Goal: Task Accomplishment & Management: Manage account settings

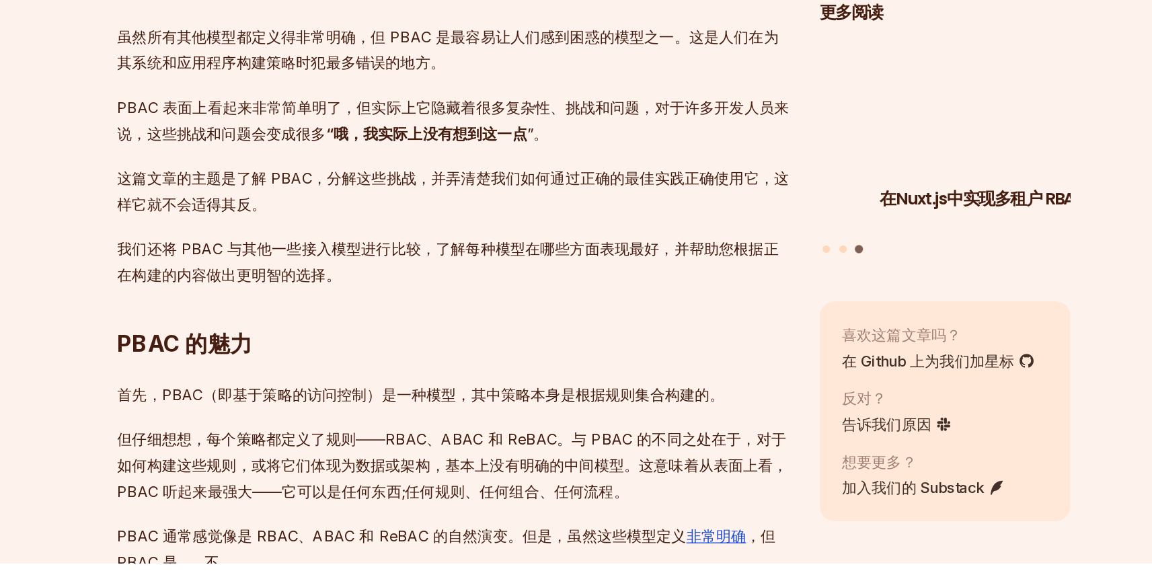
scroll to position [921, 0]
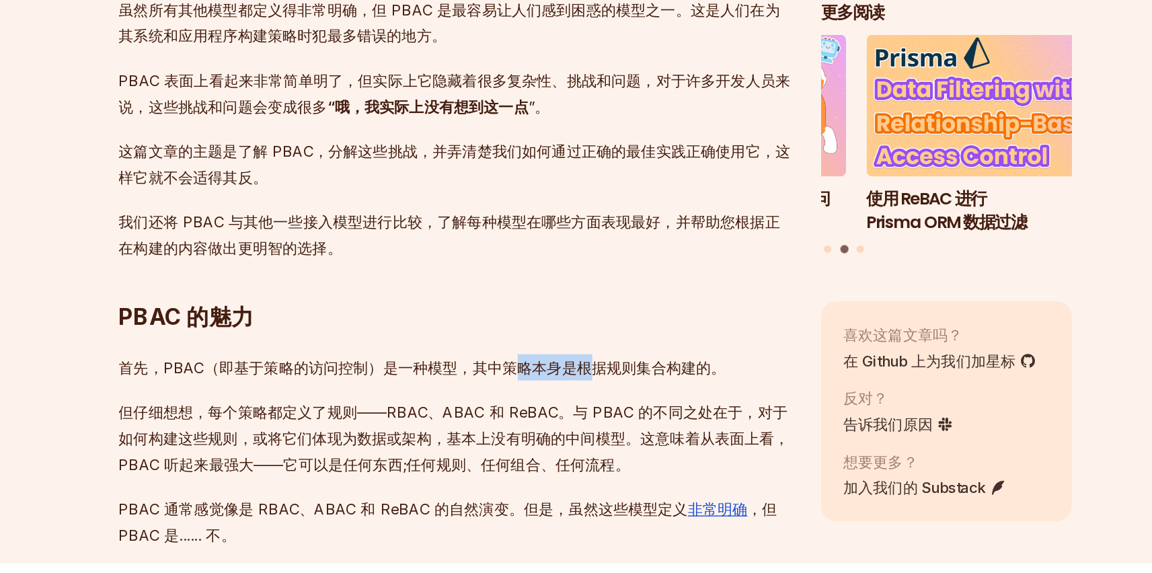
drag, startPoint x: 522, startPoint y: 434, endPoint x: 574, endPoint y: 434, distance: 52.5
click at [574, 434] on p "首先，PBAC（即基于策略的访问控制）是一种模型，其中策略本身是根据规则集合构建的。" at bounding box center [474, 431] width 485 height 19
click at [448, 469] on p "但仔细想想，每个策略都定义了规则——RBAC、ABAC 和 ReBAC。与 PBAC 的不同之处在于，对于如何构建这些规则，或将它们体现为数据或架构，基本上没…" at bounding box center [474, 483] width 485 height 56
click at [484, 464] on p "但仔细想想，每个策略都定义了规则——RBAC、ABAC 和 ReBAC。与 PBAC 的不同之处在于，对于如何构建这些规则，或将它们体现为数据或架构，基本上没…" at bounding box center [474, 483] width 485 height 56
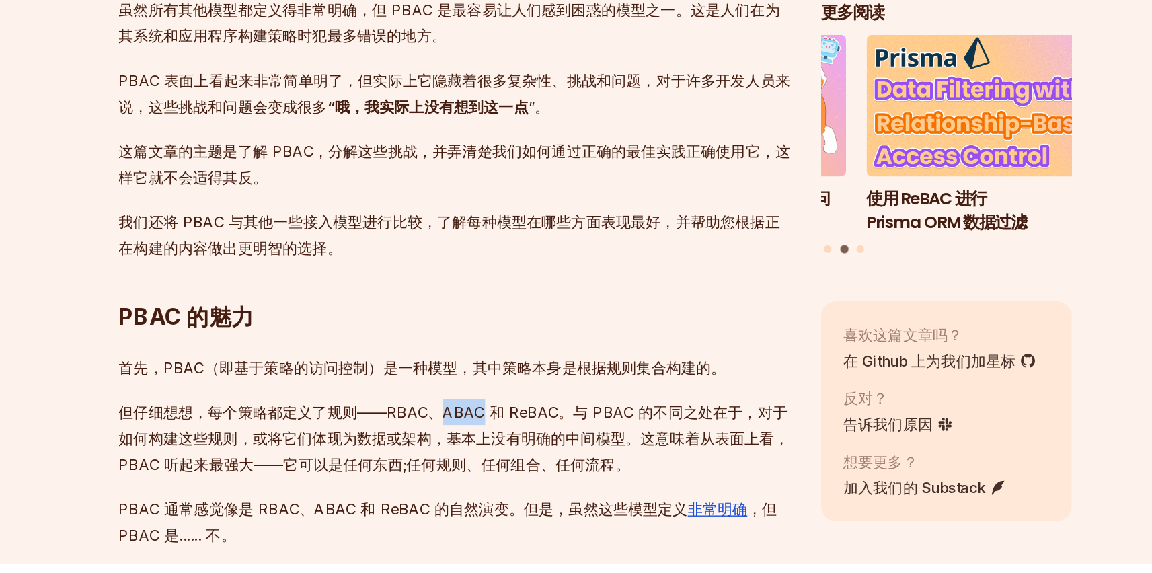
click at [484, 464] on p "但仔细想想，每个策略都定义了规则——RBAC、ABAC 和 ReBAC。与 PBAC 的不同之处在于，对于如何构建这些规则，或将它们体现为数据或架构，基本上没…" at bounding box center [474, 483] width 485 height 56
click at [518, 464] on p "但仔细想想，每个策略都定义了规则——RBAC、ABAC 和 ReBAC。与 PBAC 的不同之处在于，对于如何构建这些规则，或将它们体现为数据或架构，基本上没…" at bounding box center [474, 483] width 485 height 56
click at [585, 465] on p "但仔细想想，每个策略都定义了规则——RBAC、ABAC 和 ReBAC。与 PBAC 的不同之处在于，对于如何构建这些规则，或将它们体现为数据或架构，基本上没…" at bounding box center [474, 483] width 485 height 56
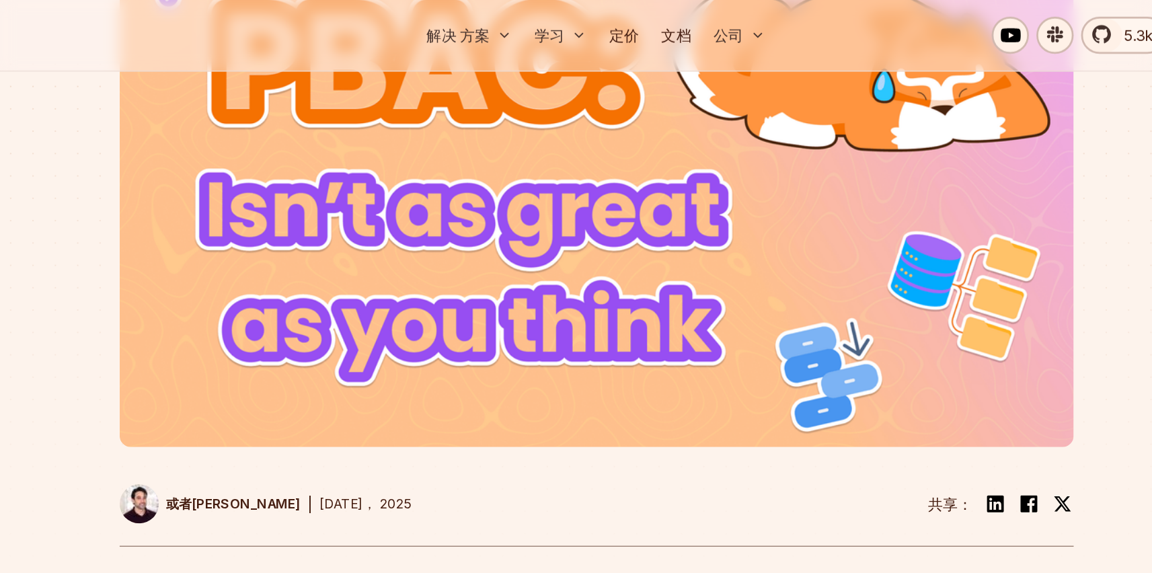
scroll to position [0, 0]
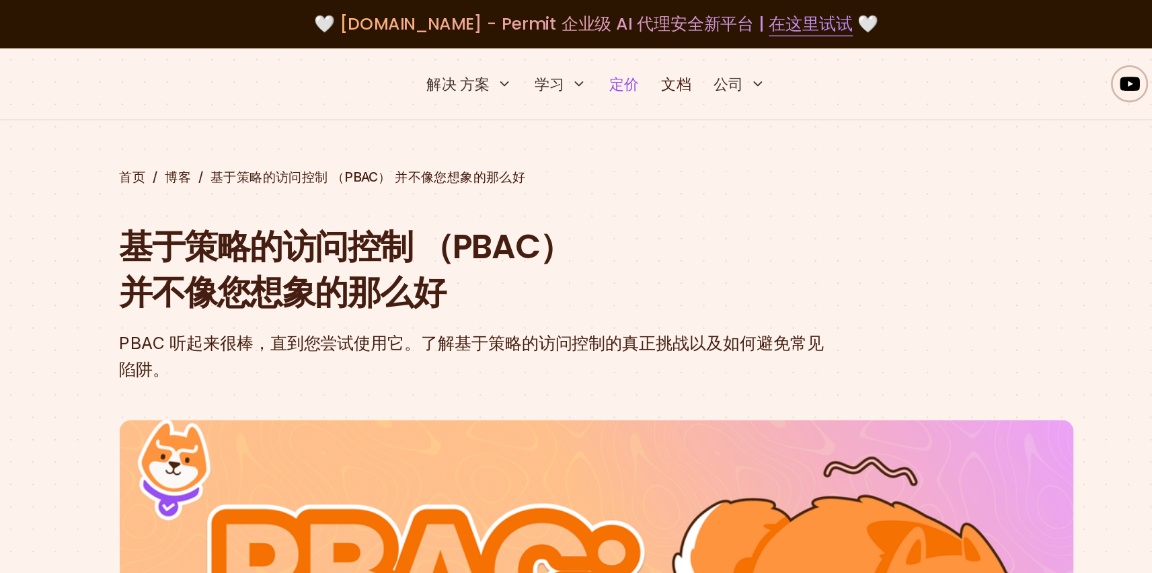
click at [597, 67] on link "定价" at bounding box center [596, 60] width 32 height 27
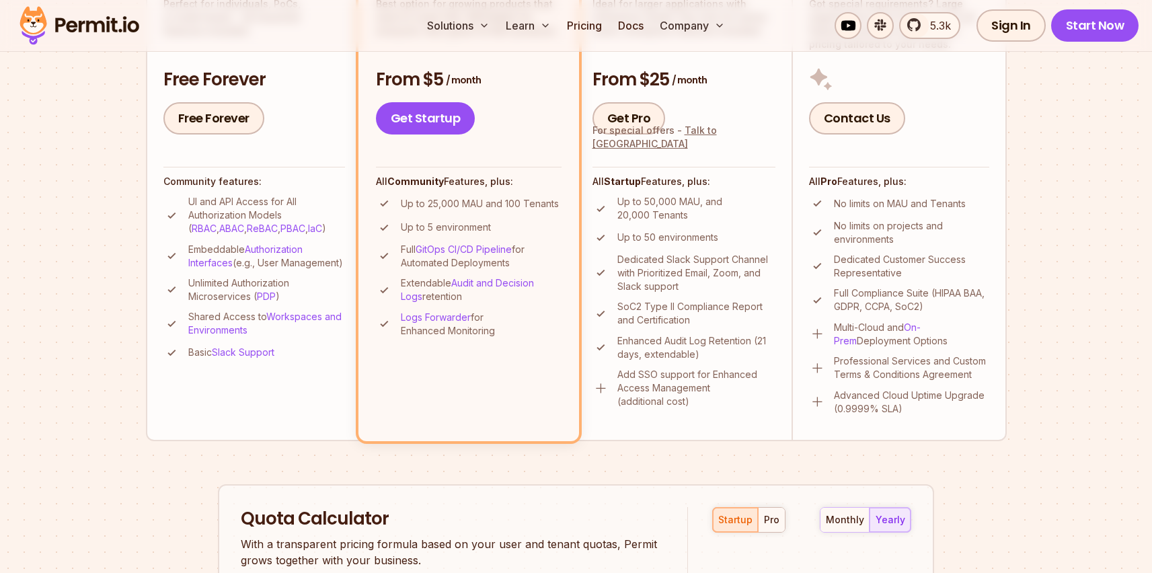
scroll to position [411, 0]
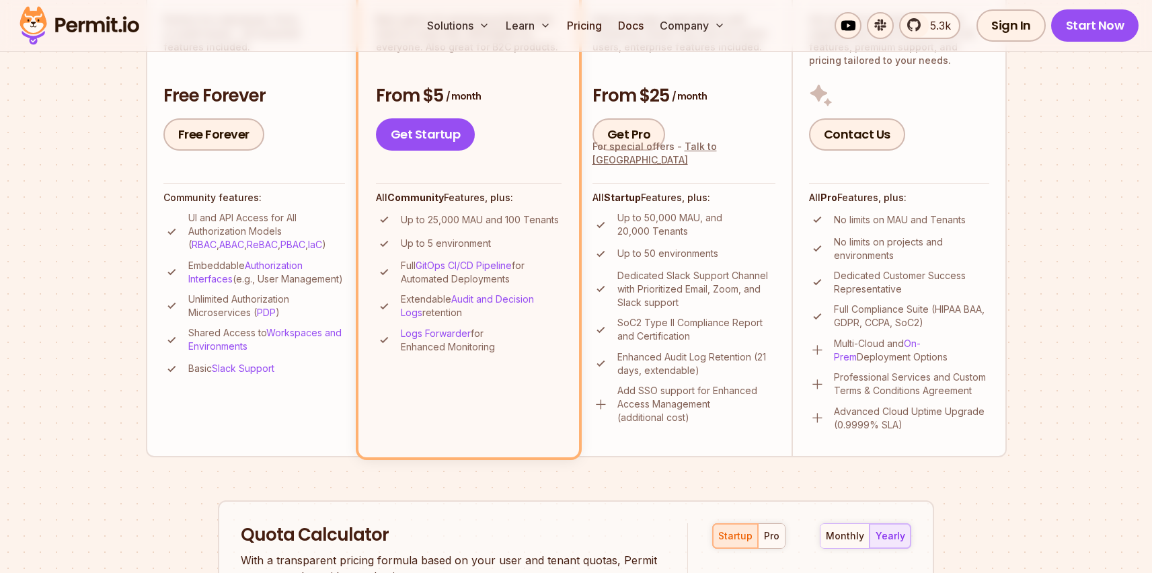
click at [276, 286] on p "Embeddable Authorization Interfaces (e.g., User Management)" at bounding box center [266, 272] width 157 height 27
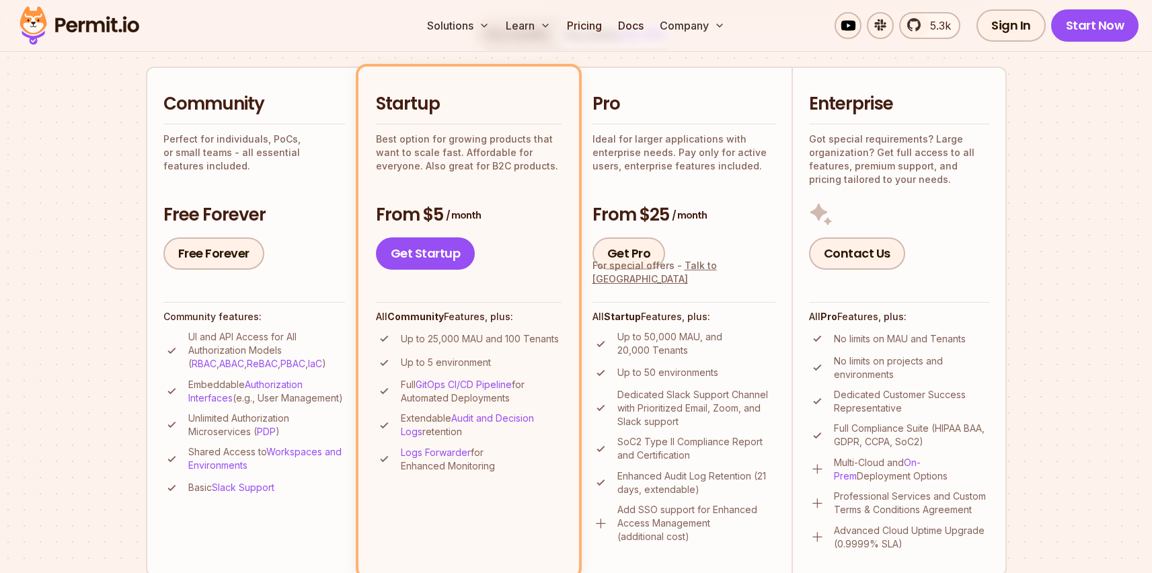
scroll to position [272, 0]
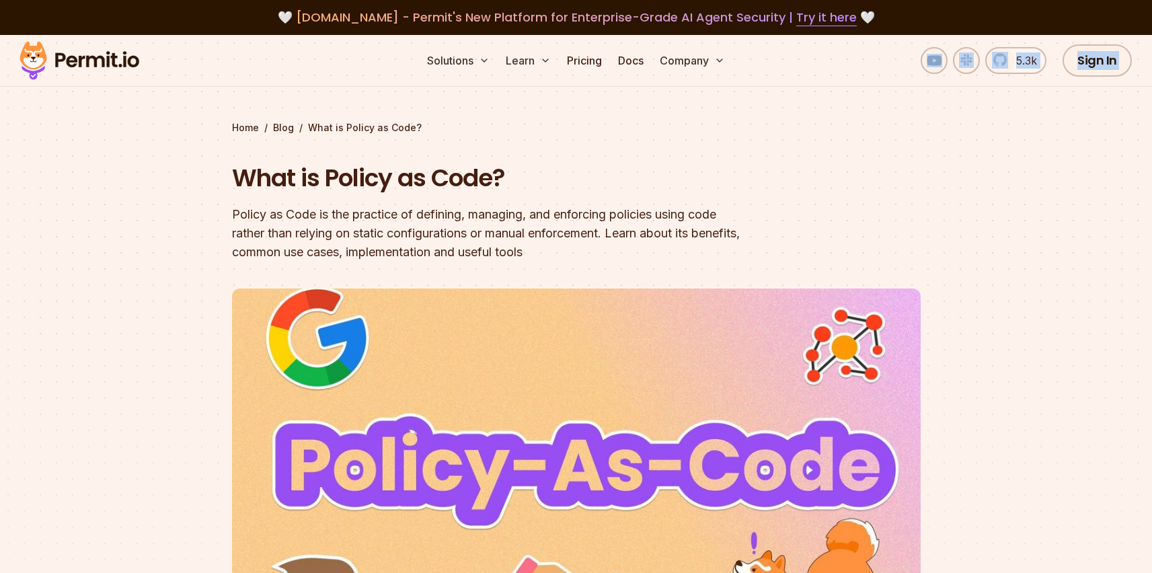
drag, startPoint x: 1148, startPoint y: 25, endPoint x: 1137, endPoint y: 64, distance: 40.5
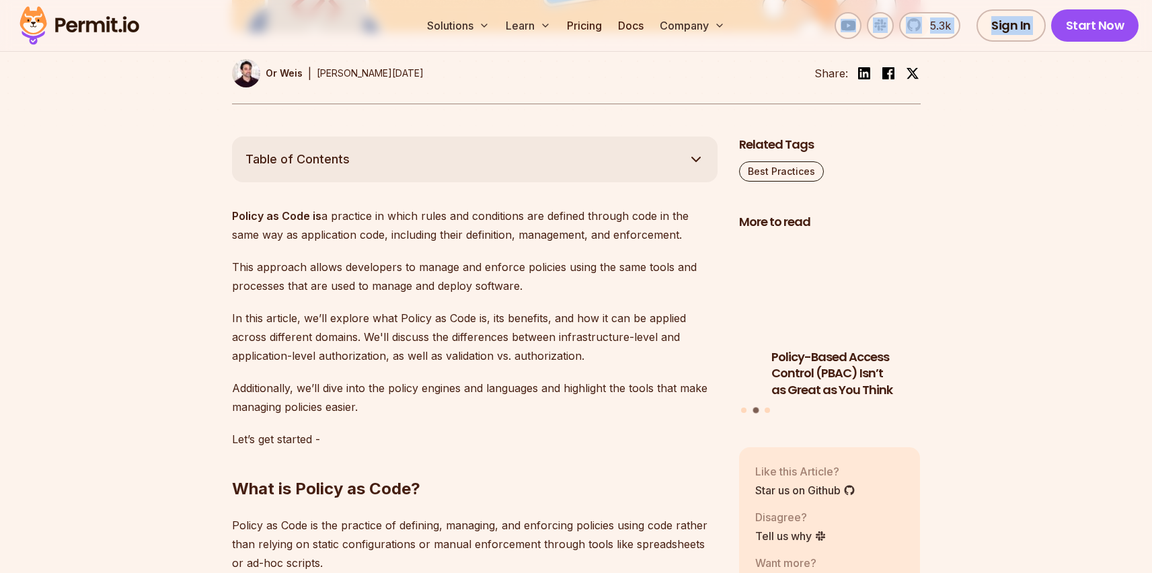
scroll to position [1028, 0]
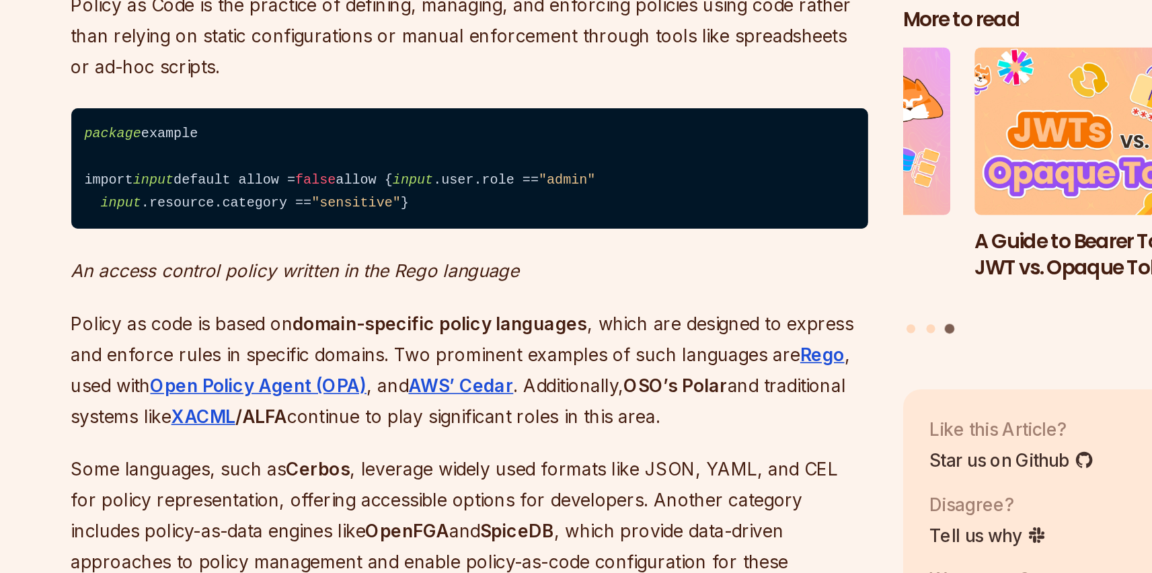
click at [503, 309] on em "An access control policy written in the Rego language" at bounding box center [368, 302] width 273 height 13
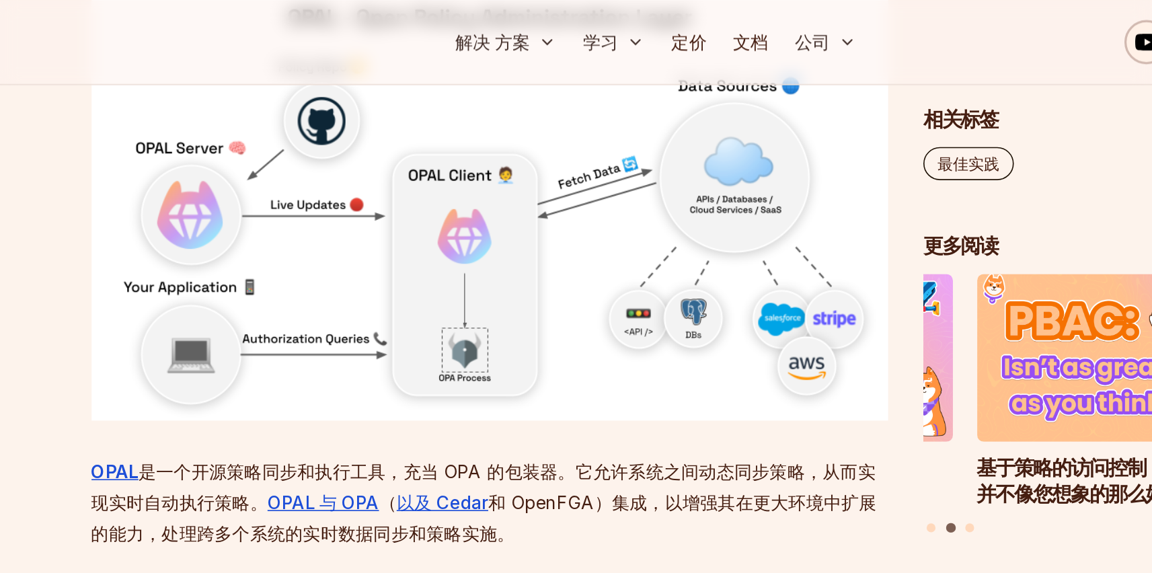
scroll to position [1856, 0]
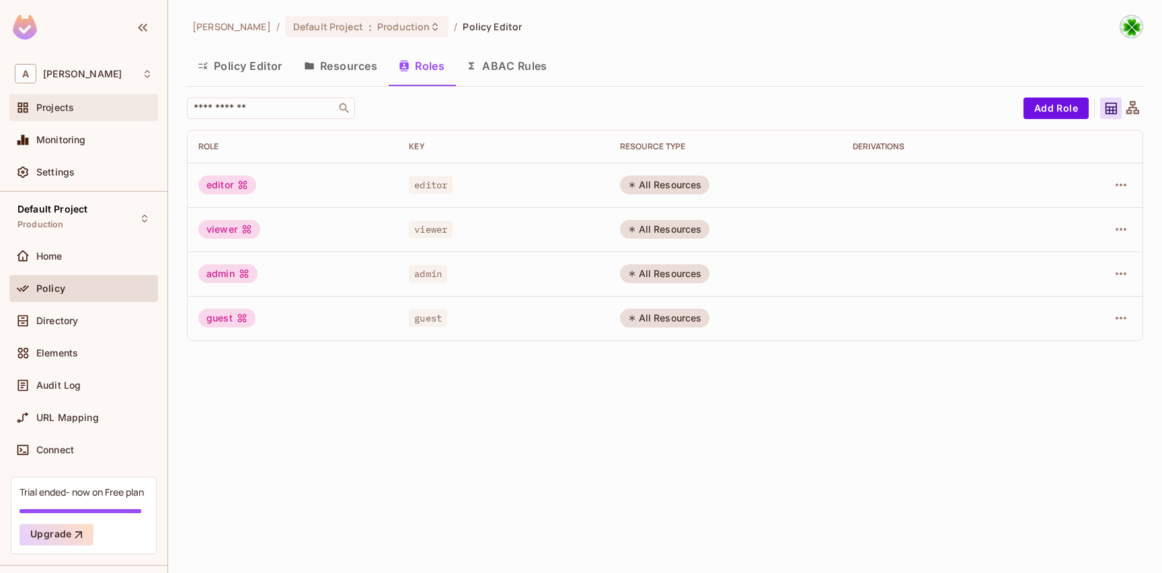
click at [83, 115] on div "Projects" at bounding box center [84, 108] width 138 height 16
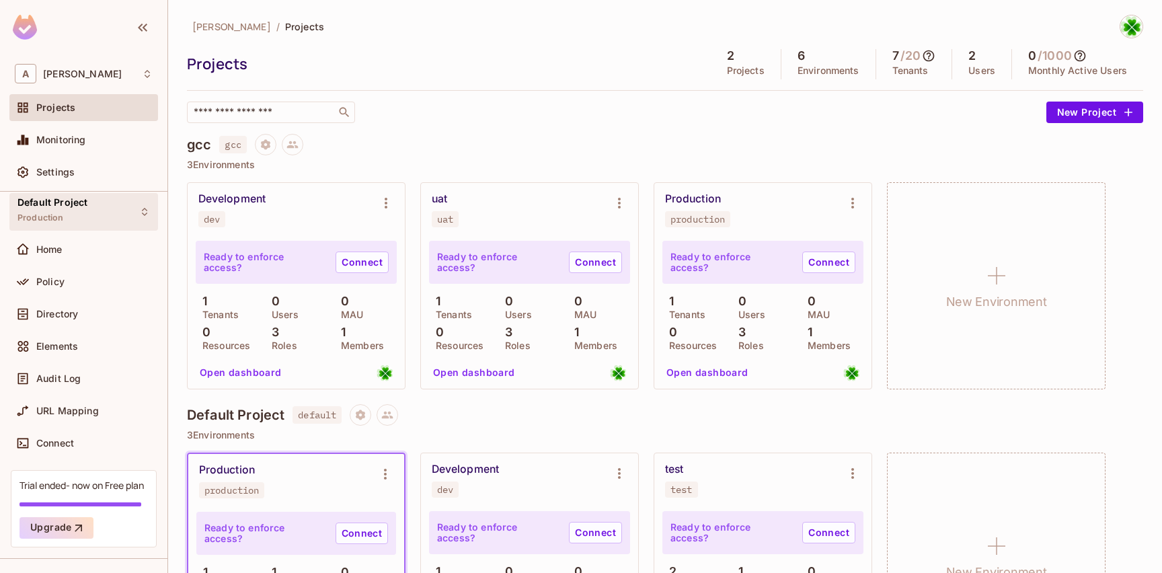
scroll to position [13, 0]
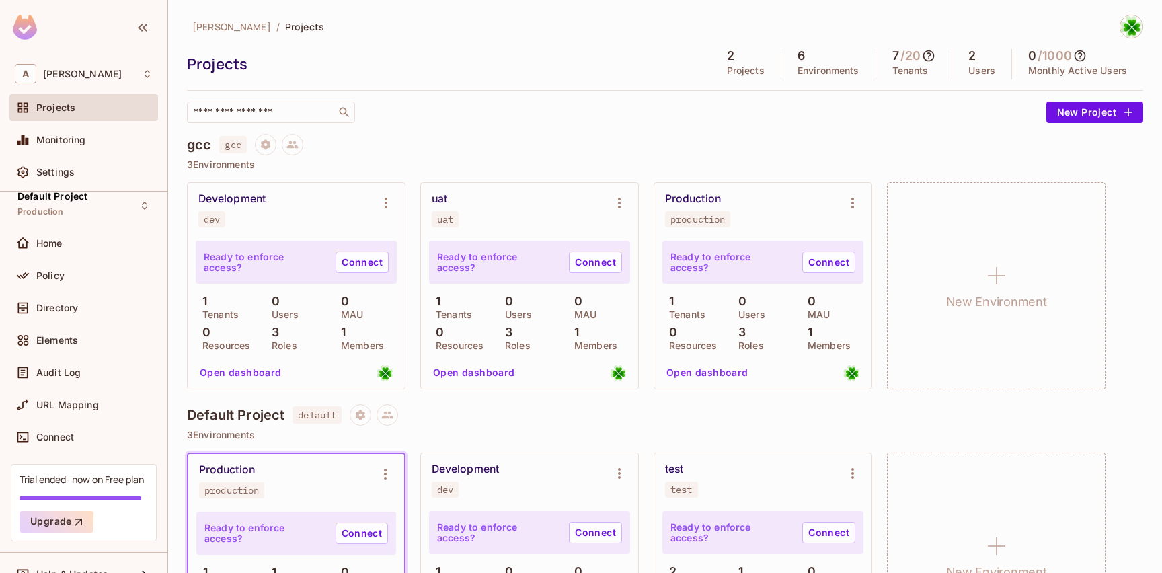
click at [1122, 24] on img at bounding box center [1131, 26] width 22 height 22
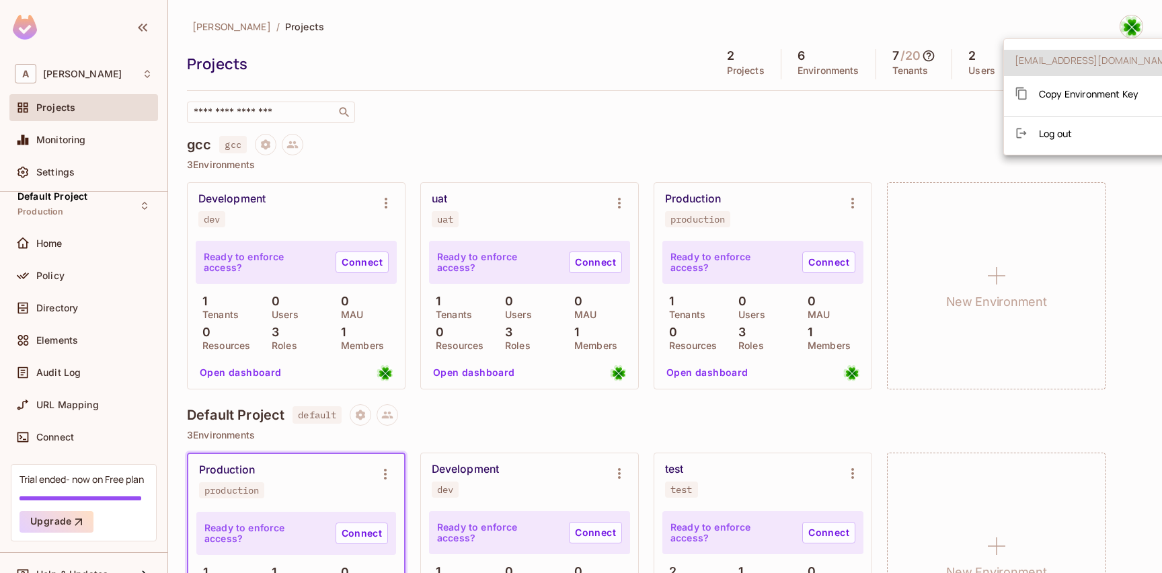
click at [80, 79] on div at bounding box center [581, 286] width 1162 height 573
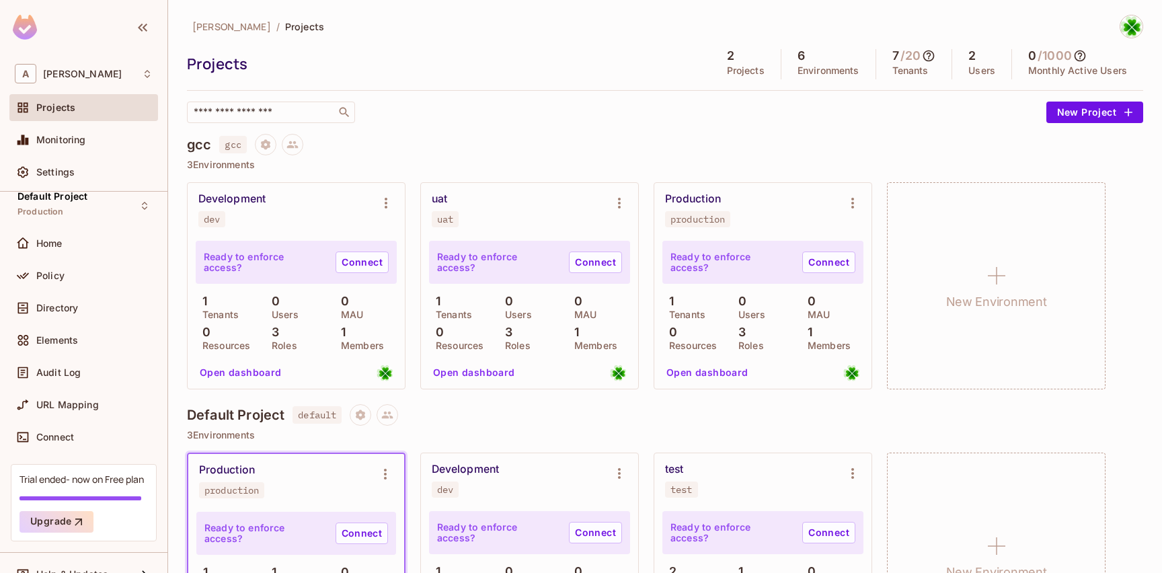
click at [77, 79] on div "A andy" at bounding box center [84, 74] width 138 height 20
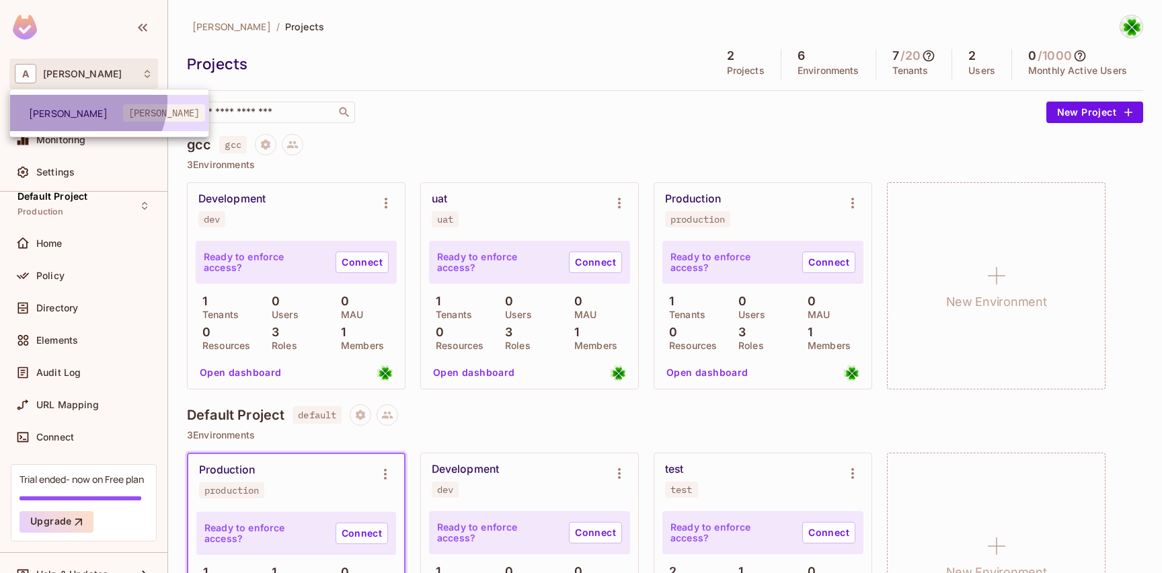
click at [85, 102] on li "andy andy" at bounding box center [109, 113] width 198 height 36
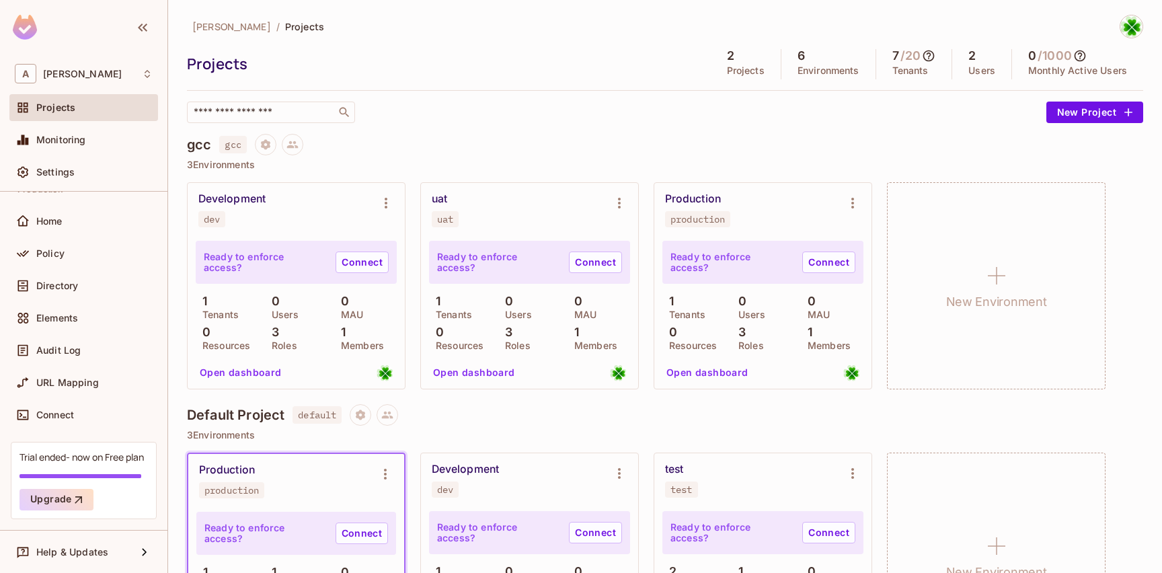
scroll to position [0, 0]
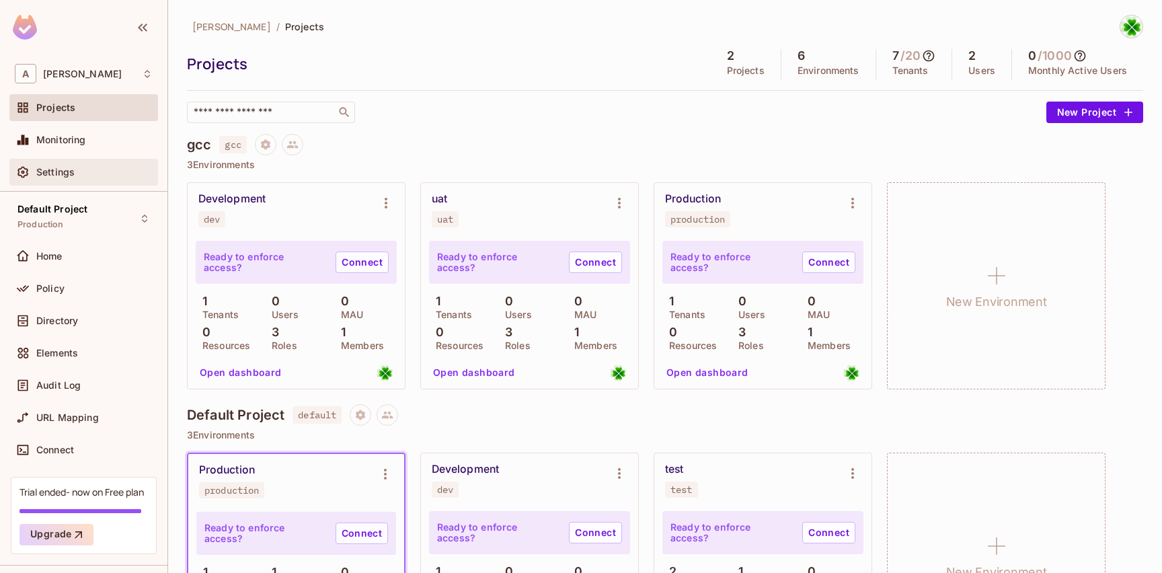
click at [97, 169] on div "Settings" at bounding box center [94, 172] width 116 height 11
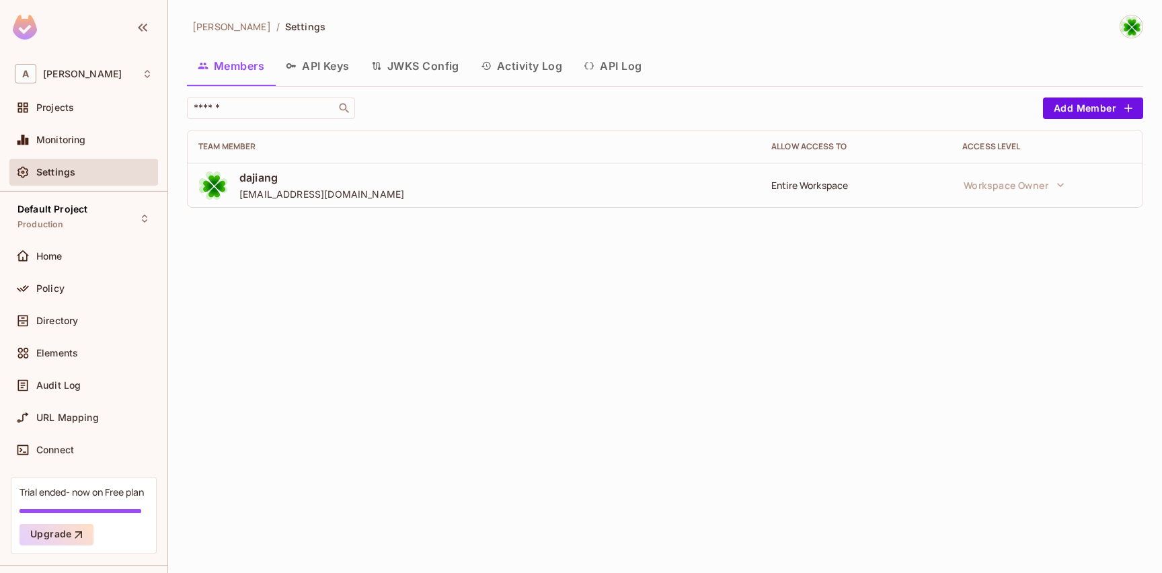
click at [813, 190] on div "Entire Workspace" at bounding box center [855, 185] width 169 height 13
click at [820, 198] on td "Entire Workspace" at bounding box center [856, 185] width 191 height 44
click at [1070, 114] on button "Add Member" at bounding box center [1093, 109] width 100 height 22
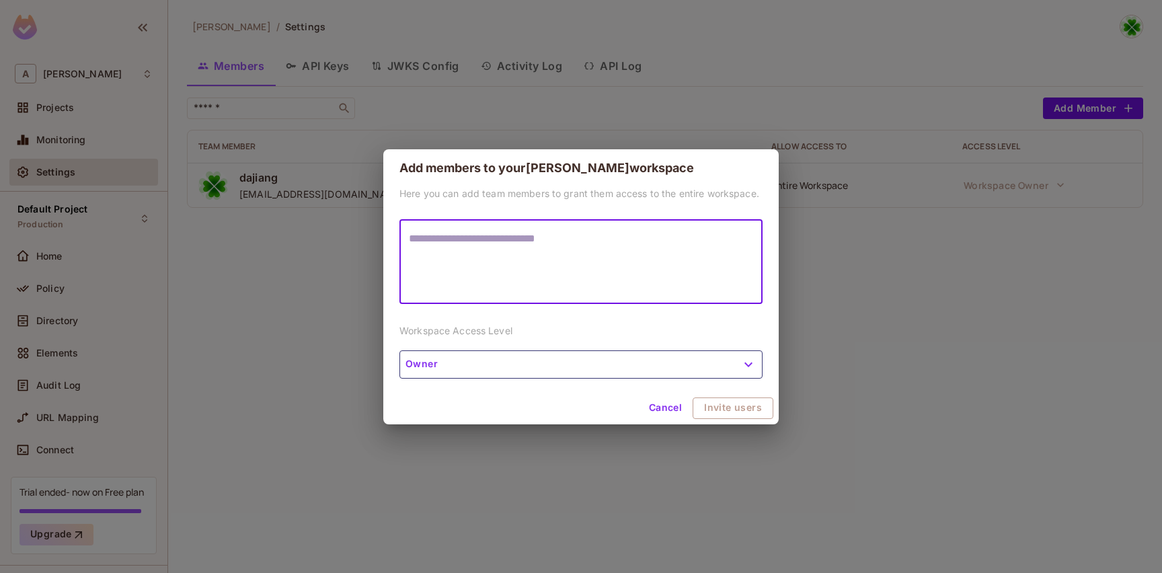
click at [626, 258] on textarea at bounding box center [581, 262] width 344 height 62
click at [664, 405] on button "Cancel" at bounding box center [666, 408] width 44 height 22
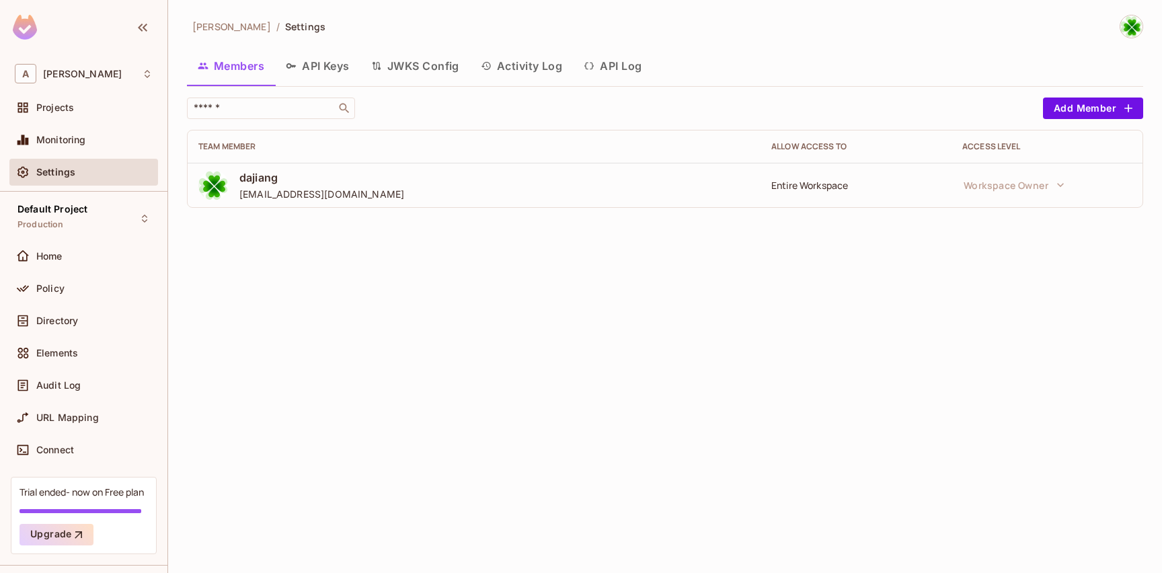
click at [335, 73] on button "API Keys" at bounding box center [317, 66] width 85 height 34
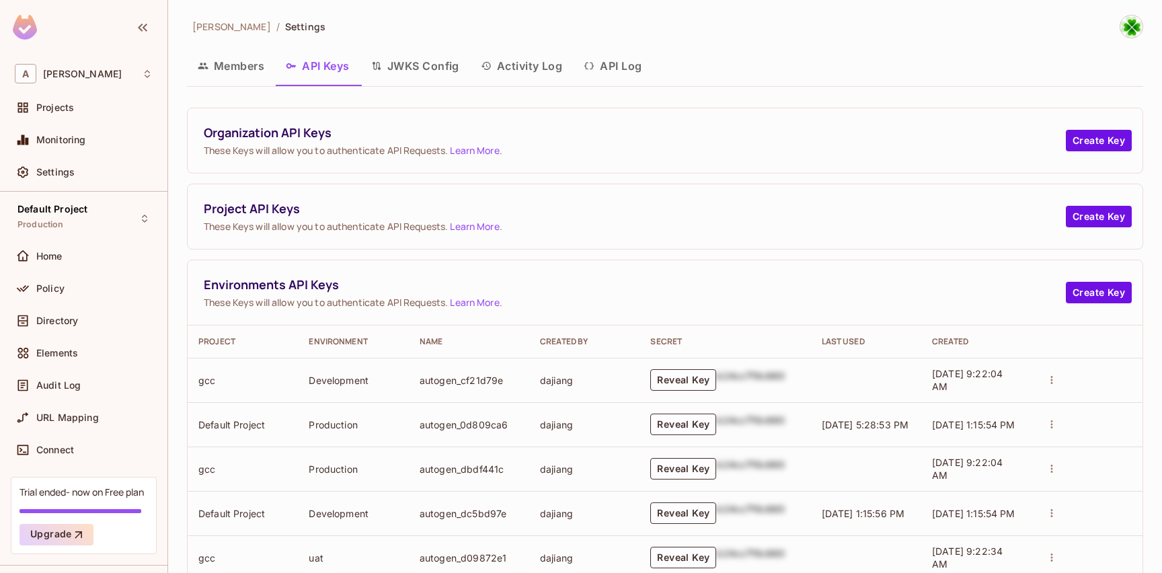
click at [223, 69] on button "Members" at bounding box center [231, 66] width 88 height 34
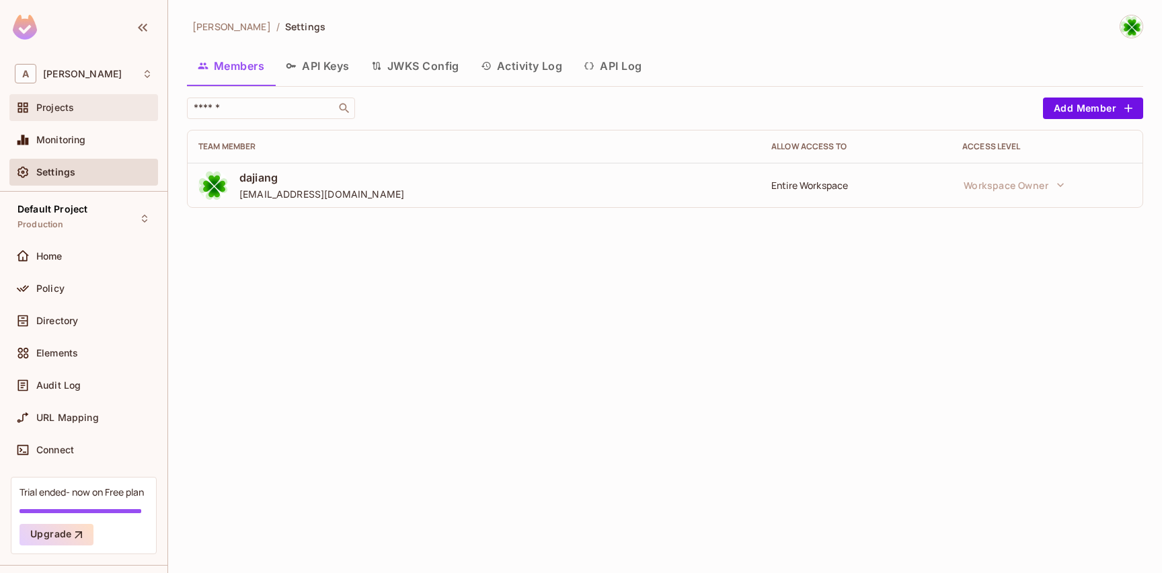
click at [87, 115] on div "Projects" at bounding box center [84, 108] width 138 height 16
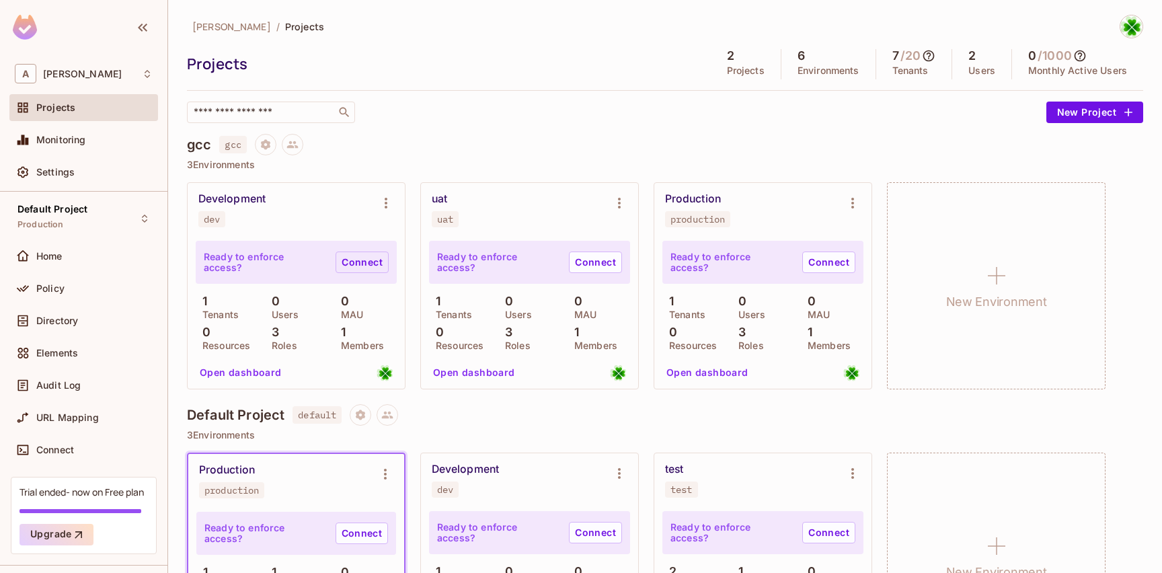
click at [359, 268] on link "Connect" at bounding box center [362, 262] width 53 height 22
click at [385, 198] on icon "Environment settings" at bounding box center [386, 203] width 3 height 11
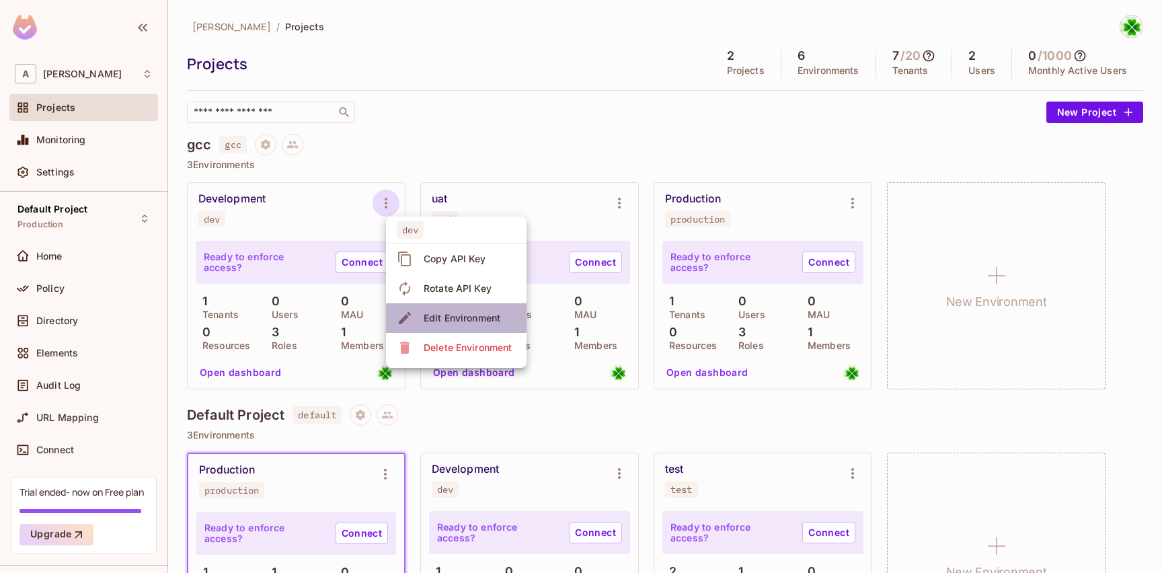
click at [476, 332] on li "Edit Environment" at bounding box center [456, 318] width 141 height 30
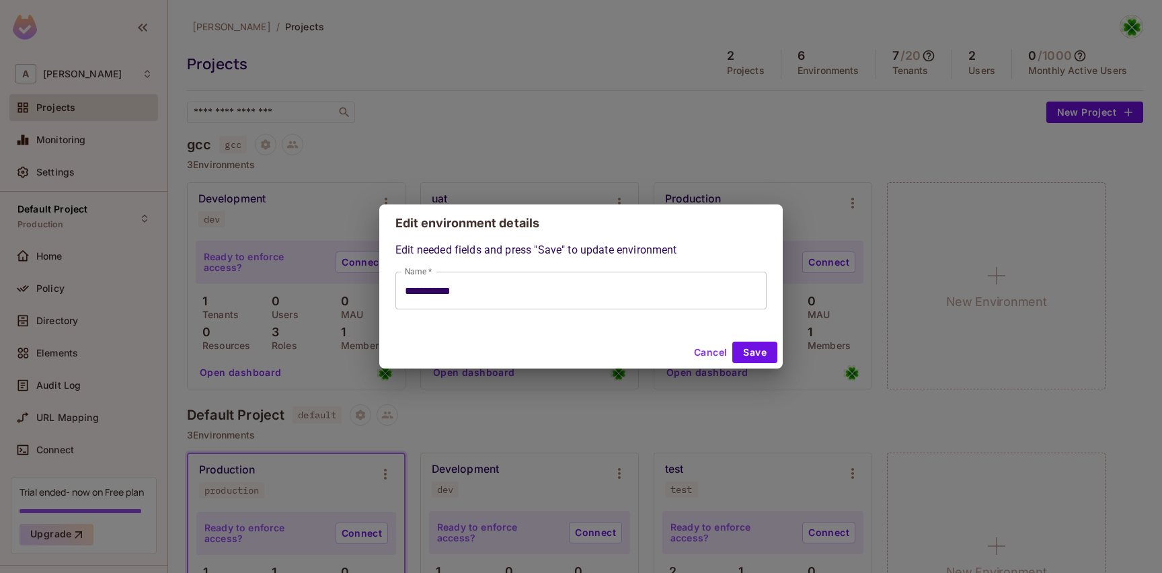
click at [512, 296] on input "**********" at bounding box center [580, 291] width 371 height 38
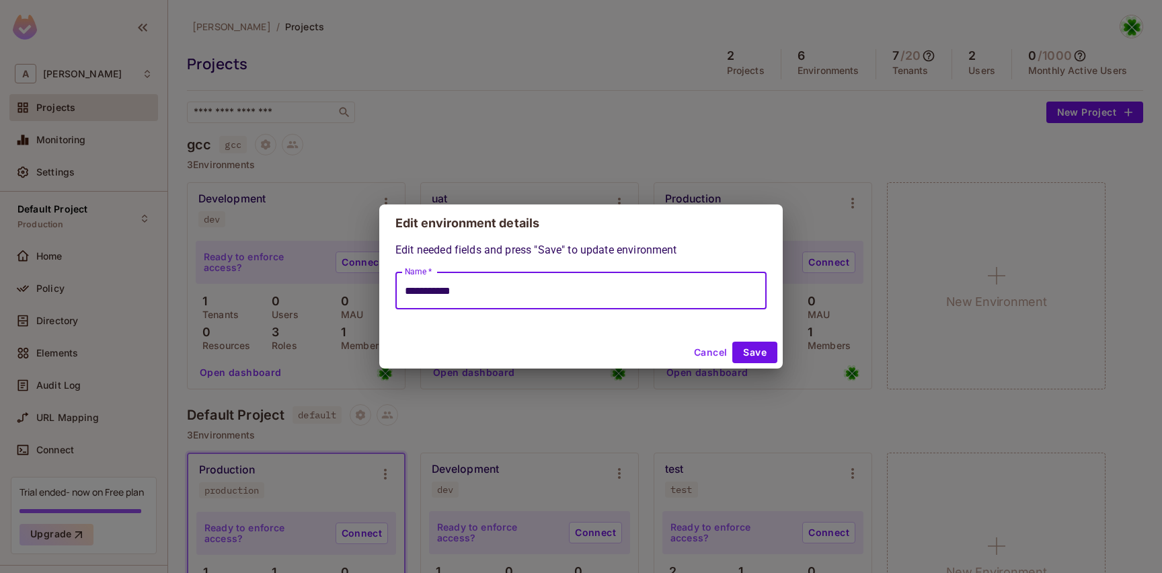
click at [693, 345] on button "Cancel" at bounding box center [711, 353] width 44 height 22
type input "**********"
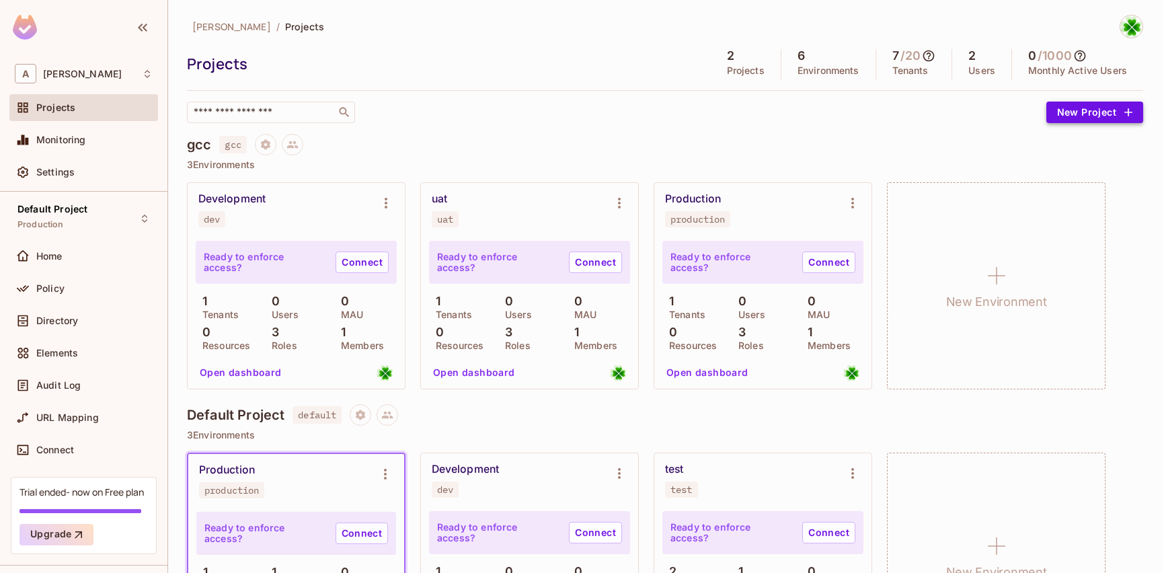
click at [1075, 113] on button "New Project" at bounding box center [1094, 113] width 97 height 22
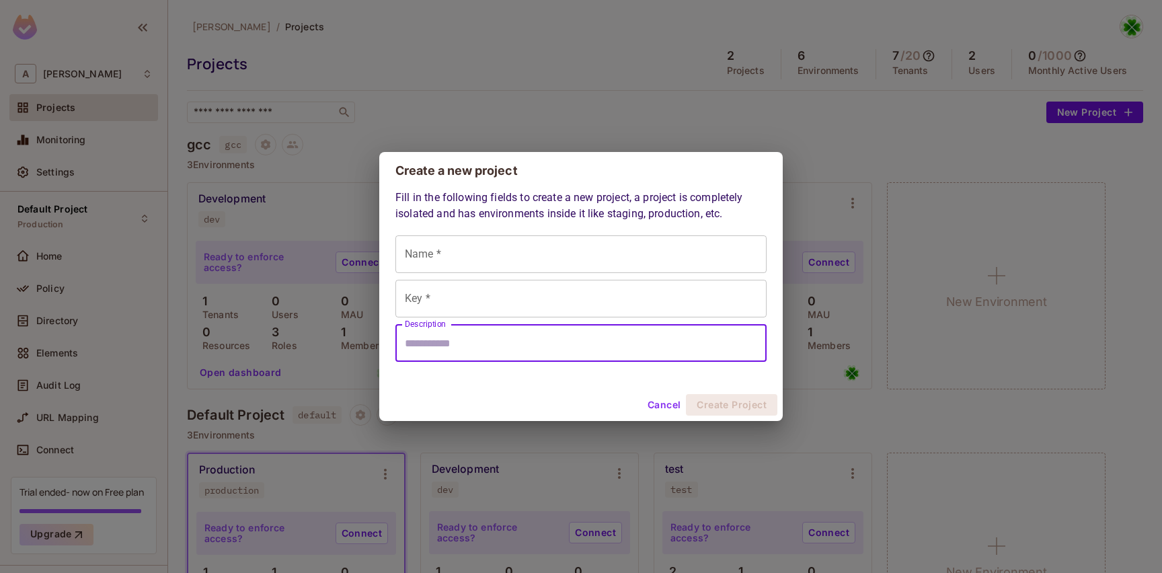
click at [498, 346] on input "Description" at bounding box center [580, 343] width 371 height 38
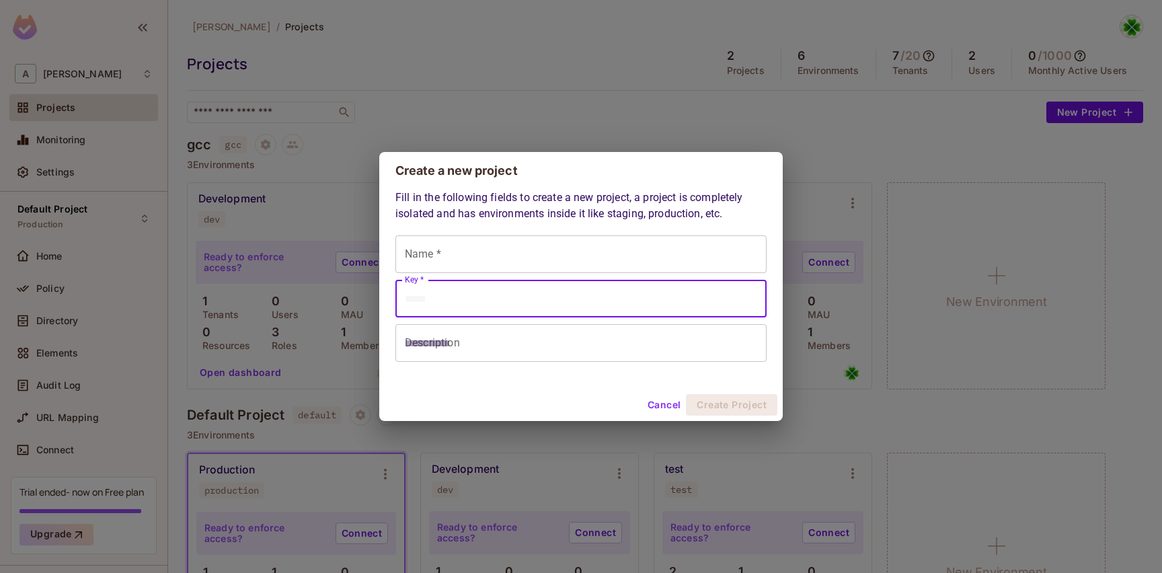
click at [496, 309] on input "Key *" at bounding box center [580, 299] width 371 height 38
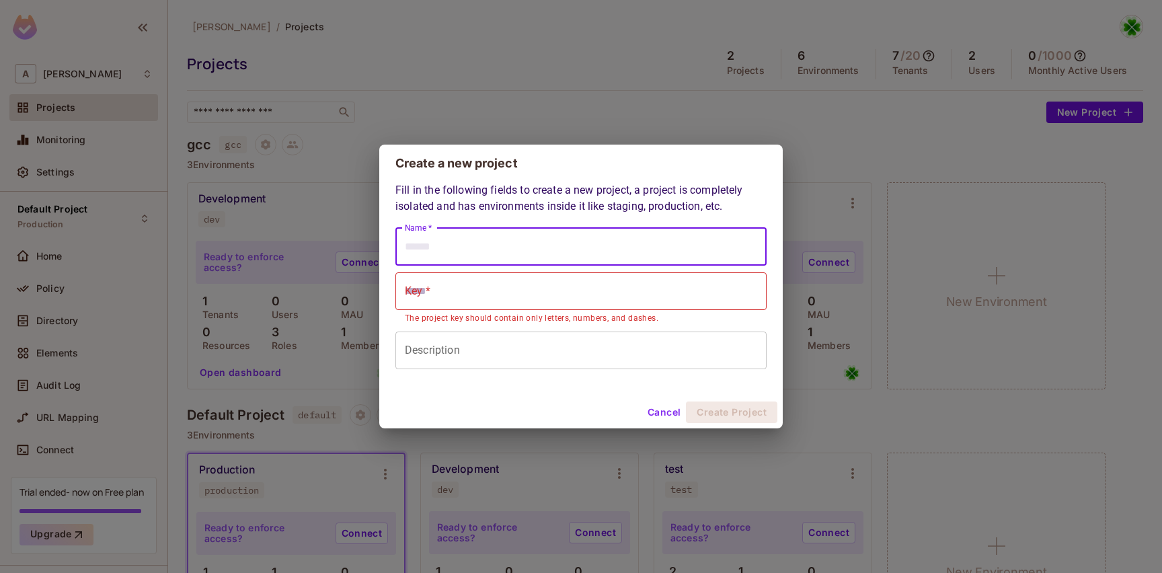
click at [502, 266] on input "Name *" at bounding box center [580, 247] width 371 height 38
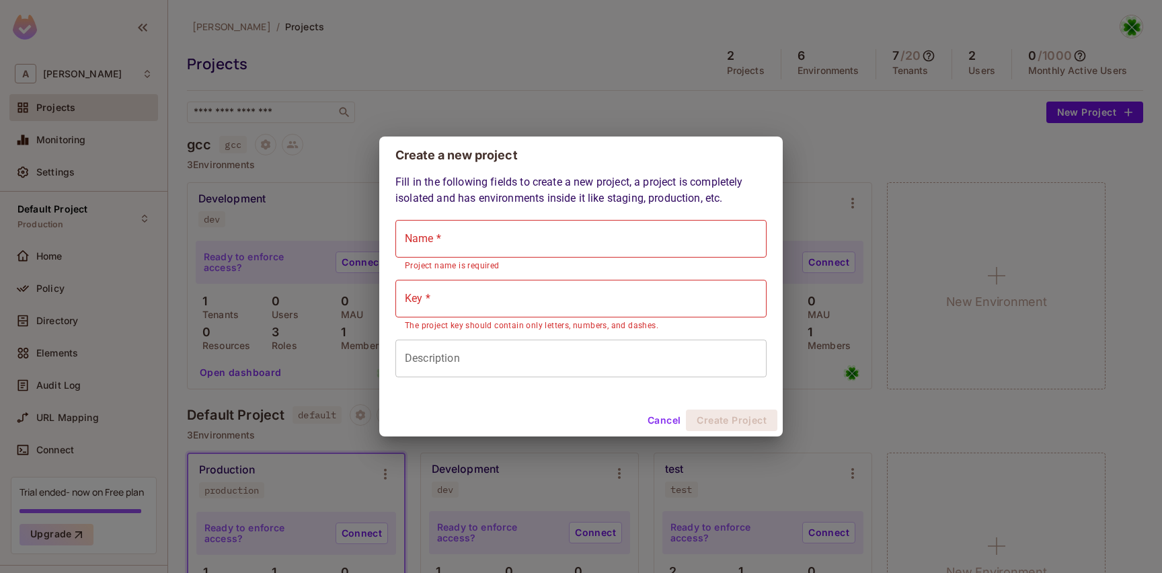
click at [679, 421] on button "Cancel" at bounding box center [664, 421] width 44 height 22
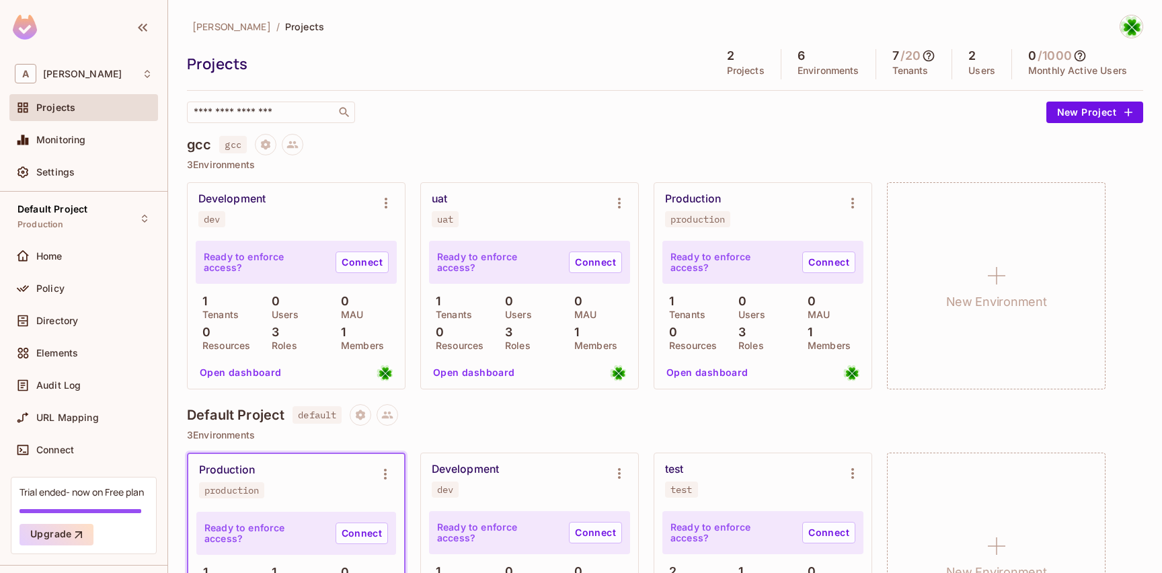
click at [518, 266] on p "Ready to enforce access?" at bounding box center [497, 262] width 121 height 22
click at [559, 272] on div "Ready to enforce access? Connect" at bounding box center [529, 262] width 201 height 43
click at [498, 258] on p "Ready to enforce access?" at bounding box center [497, 262] width 121 height 22
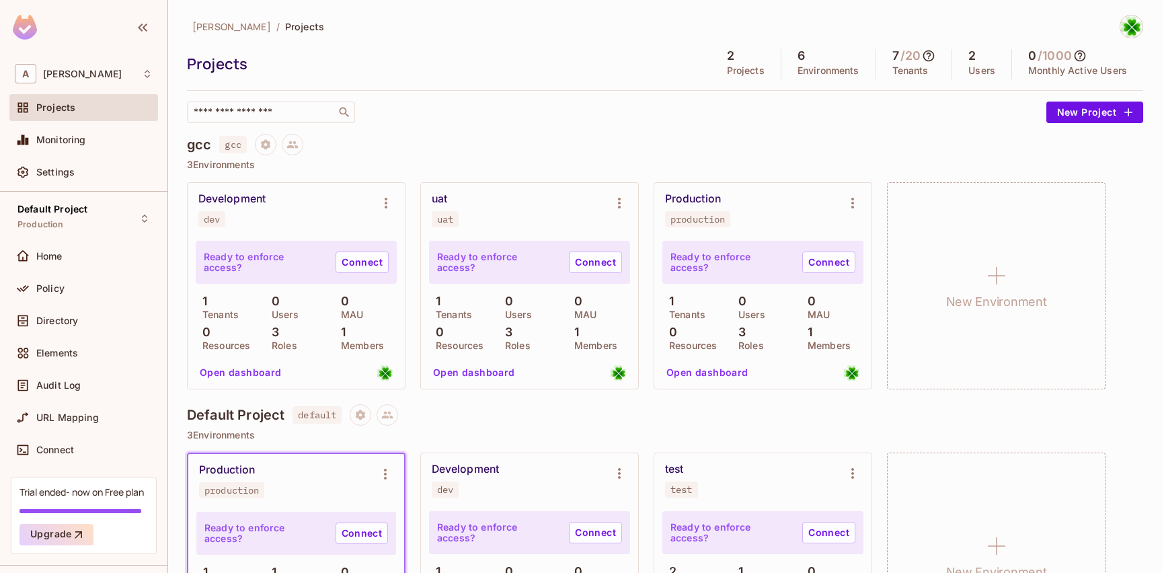
click at [0, 572] on div at bounding box center [0, 573] width 0 height 0
click at [514, 230] on div "uat uat" at bounding box center [529, 210] width 217 height 54
click at [251, 204] on div "Development" at bounding box center [231, 198] width 67 height 13
copy div "Development"
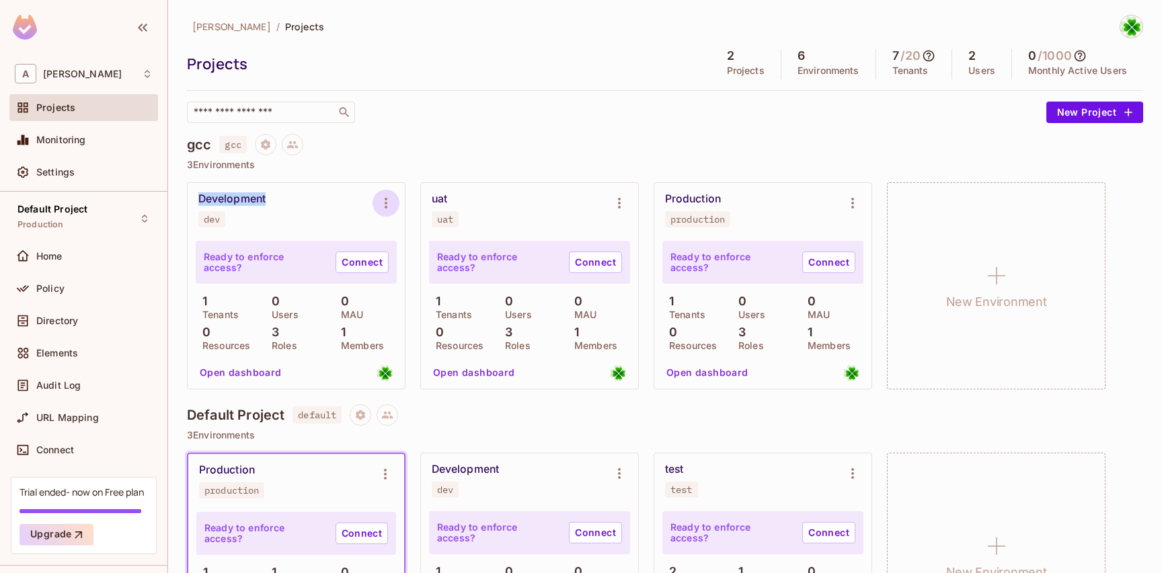
click at [388, 205] on icon "Environment settings" at bounding box center [386, 203] width 16 height 16
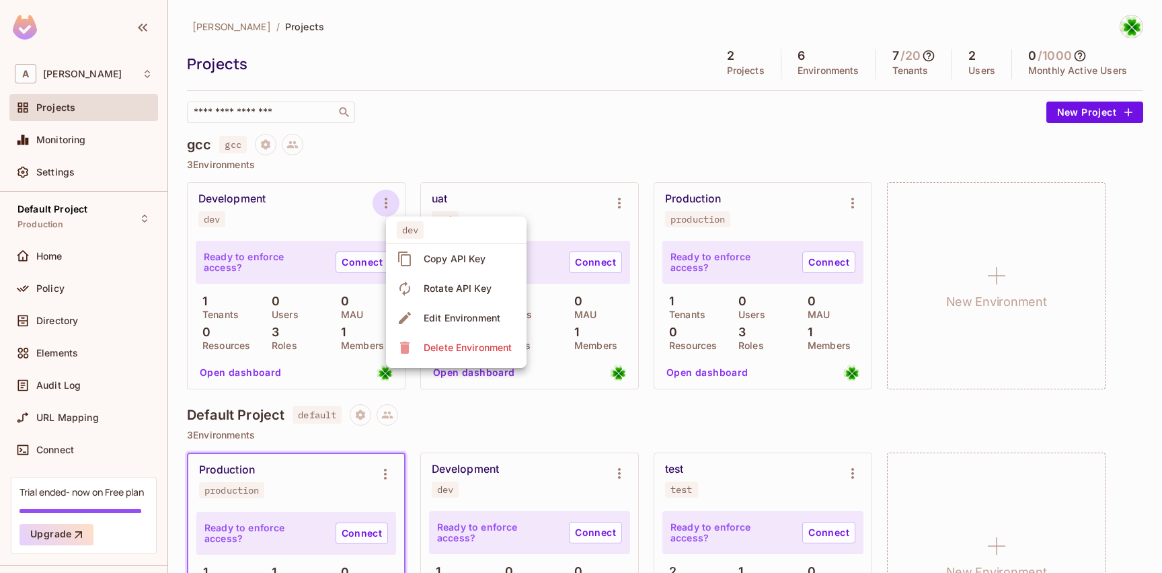
click at [410, 173] on div at bounding box center [581, 286] width 1162 height 573
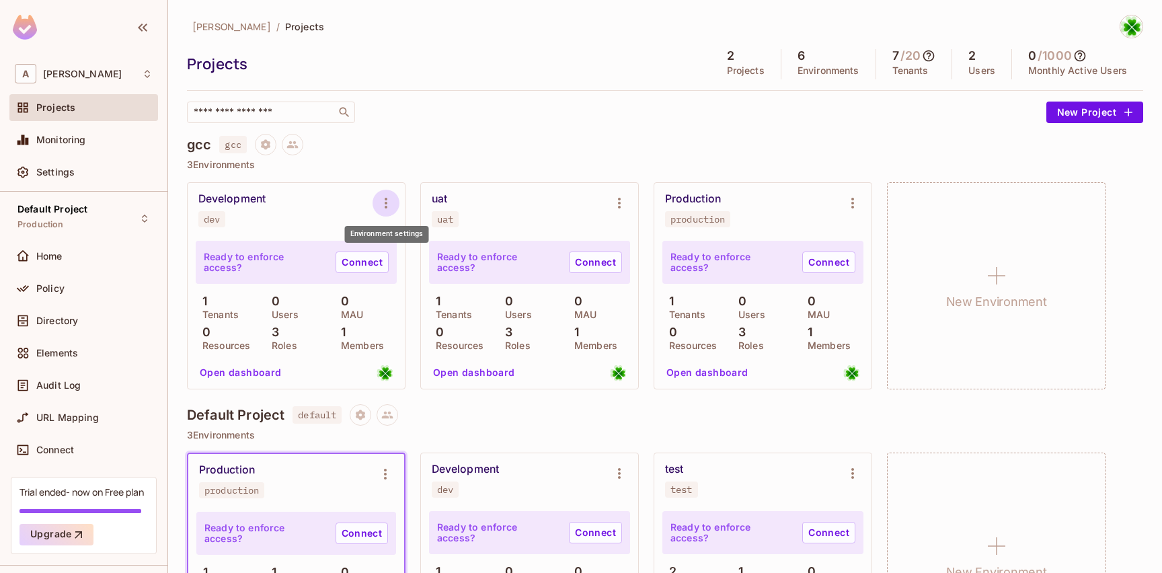
click at [386, 199] on icon "Environment settings" at bounding box center [386, 203] width 3 height 11
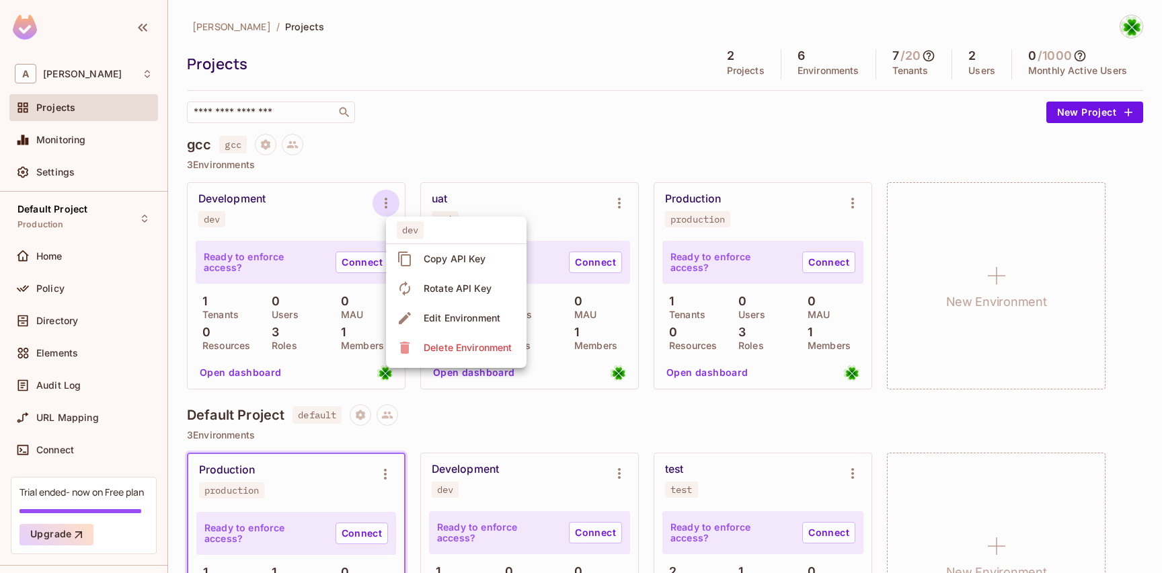
click at [452, 132] on div at bounding box center [581, 286] width 1162 height 573
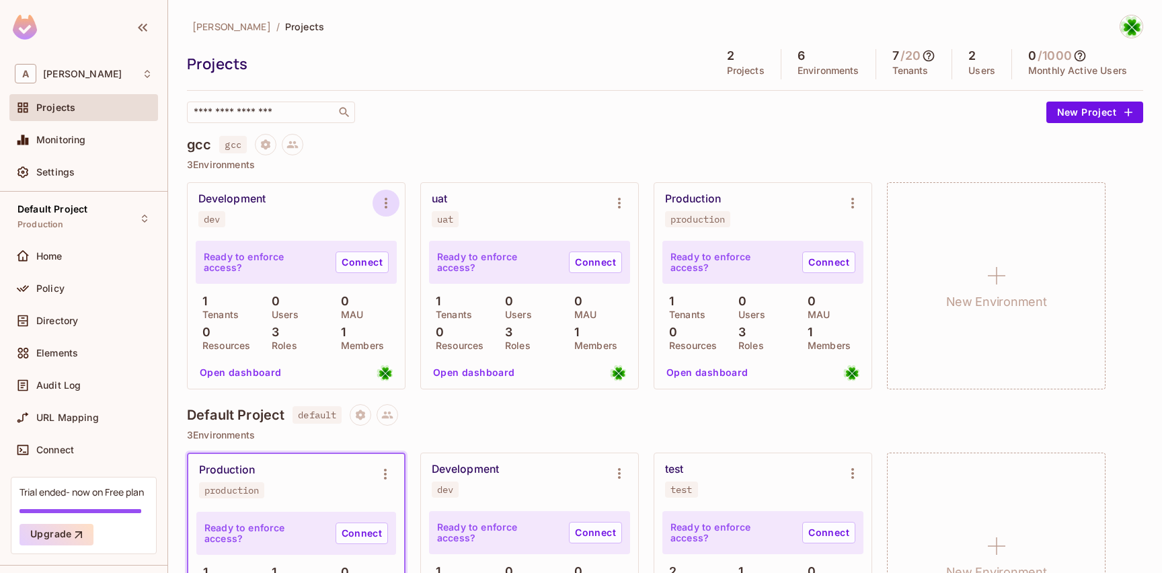
click at [383, 201] on icon "Environment settings" at bounding box center [386, 203] width 16 height 16
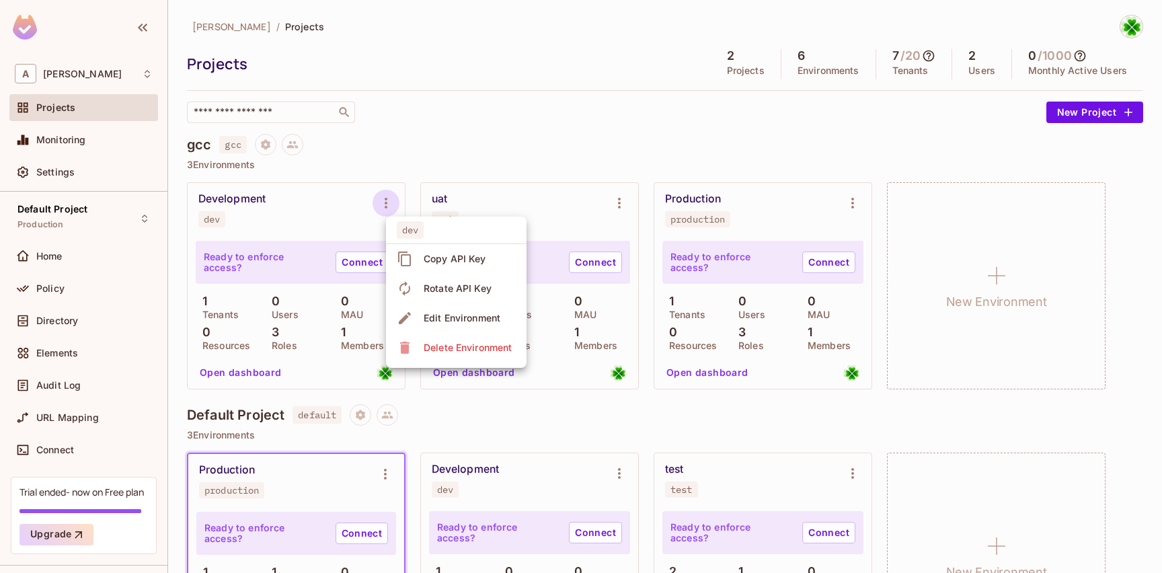
click at [340, 206] on div at bounding box center [581, 286] width 1162 height 573
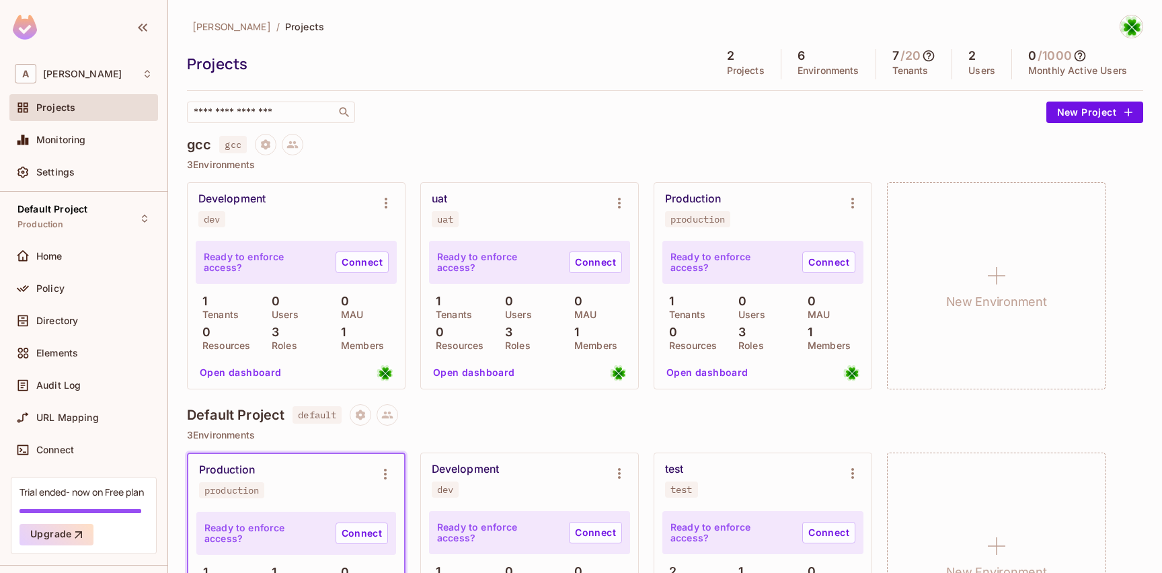
click at [194, 147] on h4 "gcc" at bounding box center [199, 145] width 24 height 16
click at [440, 120] on div "​" at bounding box center [613, 113] width 853 height 22
click at [387, 211] on button "Environment settings" at bounding box center [386, 203] width 27 height 27
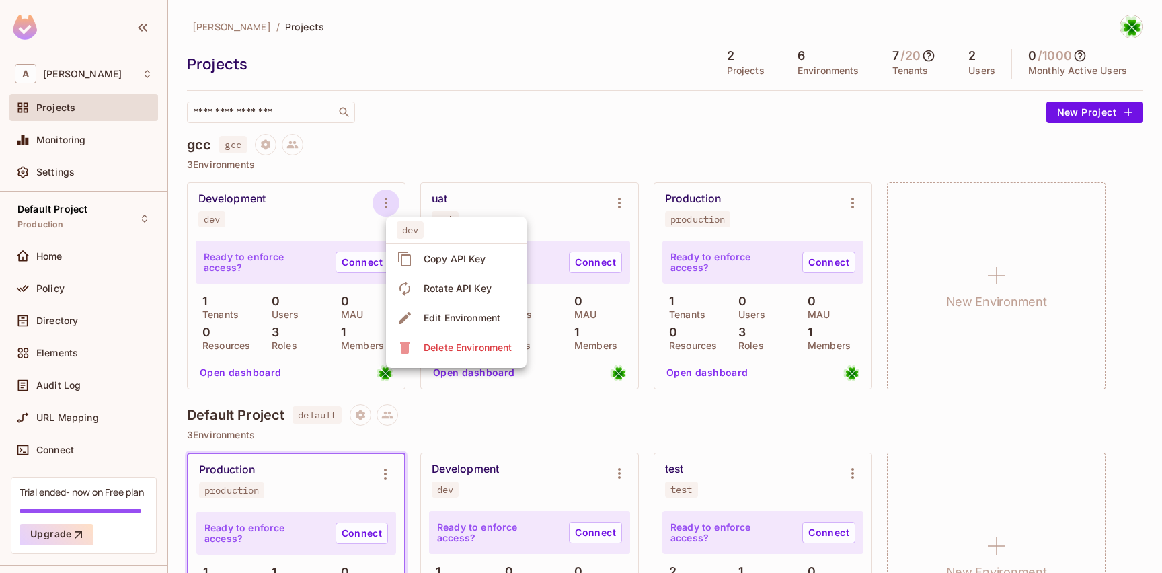
click at [453, 317] on div "Edit Environment" at bounding box center [462, 317] width 77 height 13
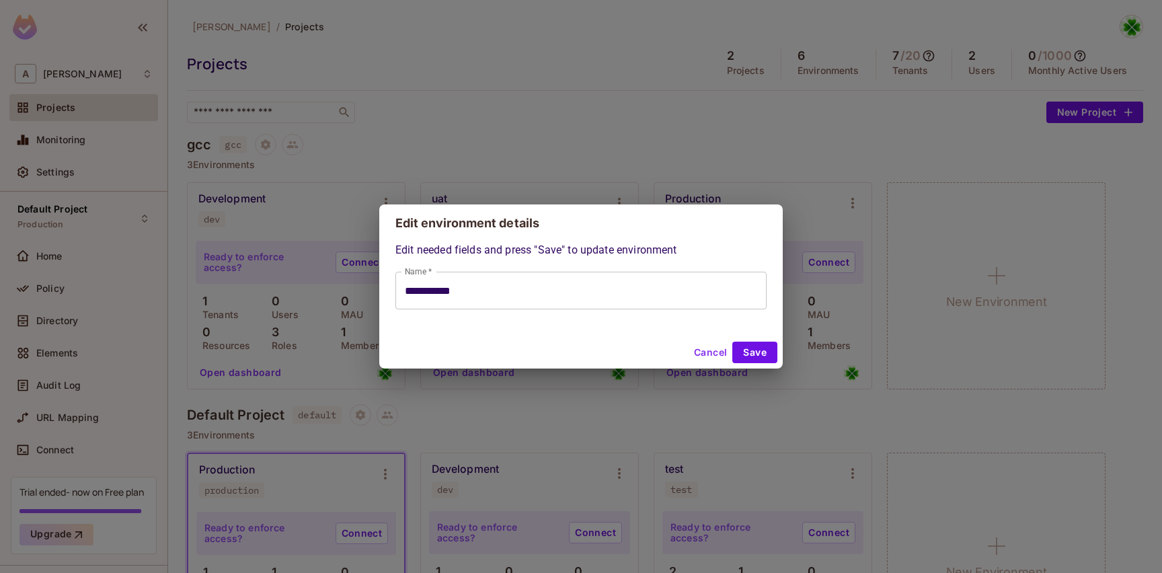
click at [531, 301] on input "**********" at bounding box center [580, 291] width 371 height 38
click at [701, 348] on button "Cancel" at bounding box center [711, 353] width 44 height 22
type input "**********"
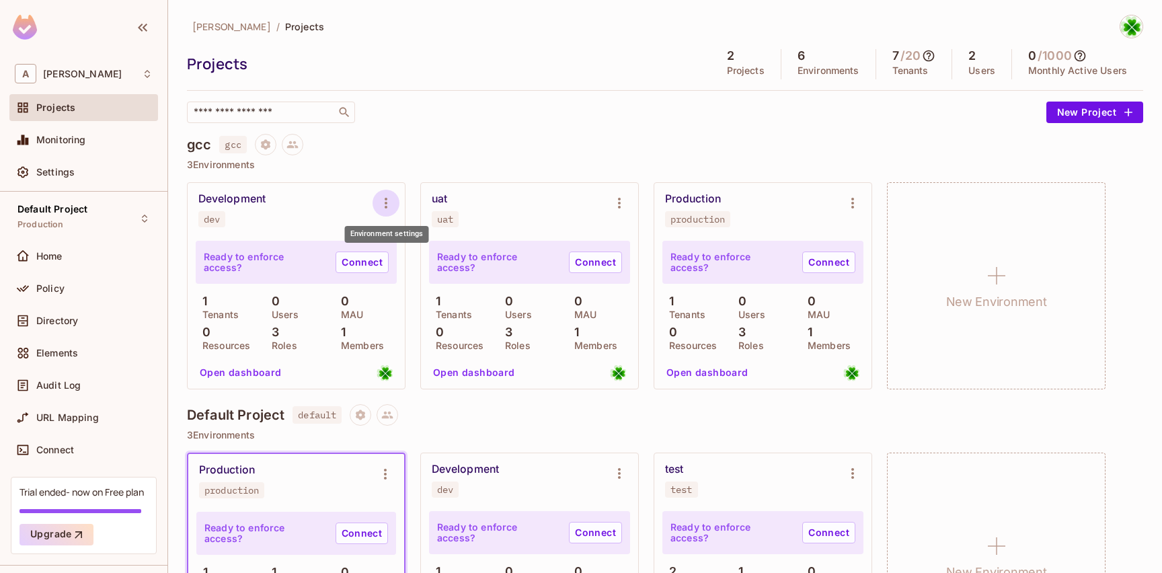
click at [385, 200] on icon "Environment settings" at bounding box center [386, 203] width 16 height 16
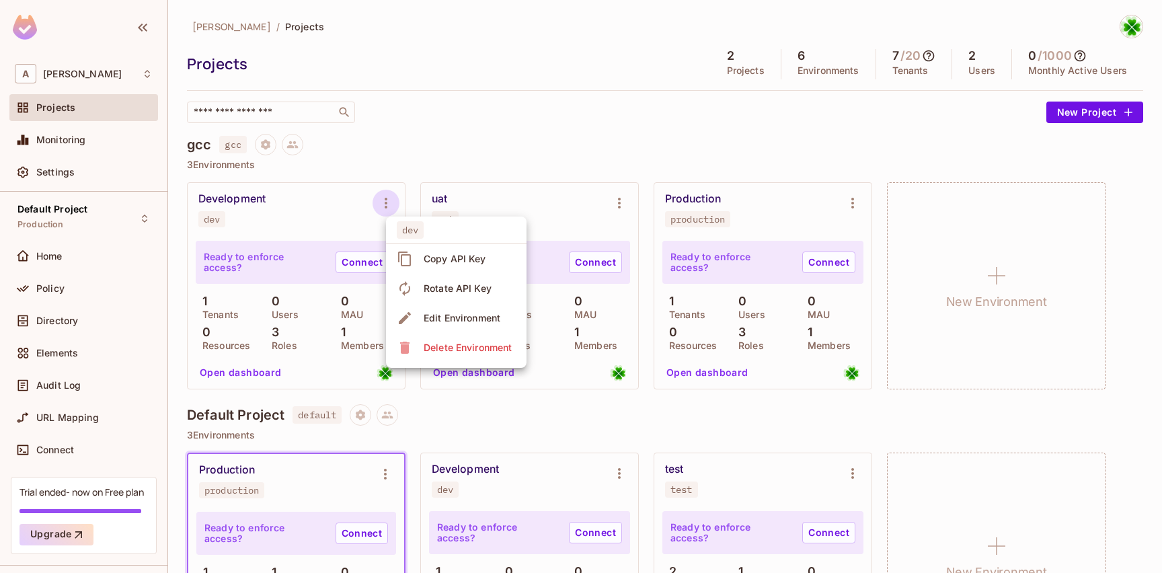
click at [502, 417] on div at bounding box center [581, 286] width 1162 height 573
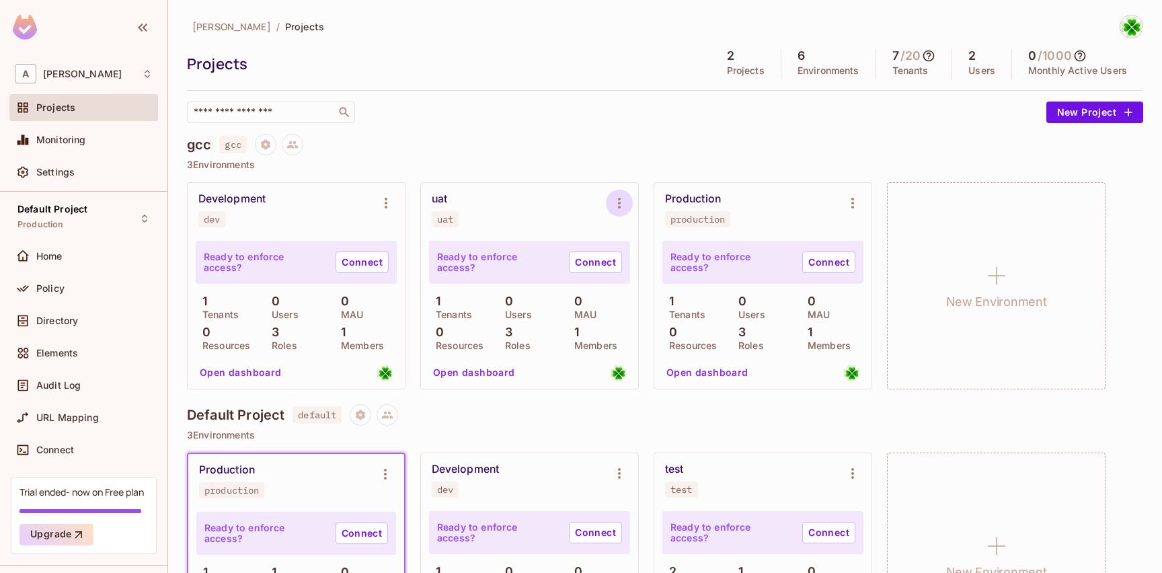
click at [627, 206] on button "Environment settings" at bounding box center [619, 203] width 27 height 27
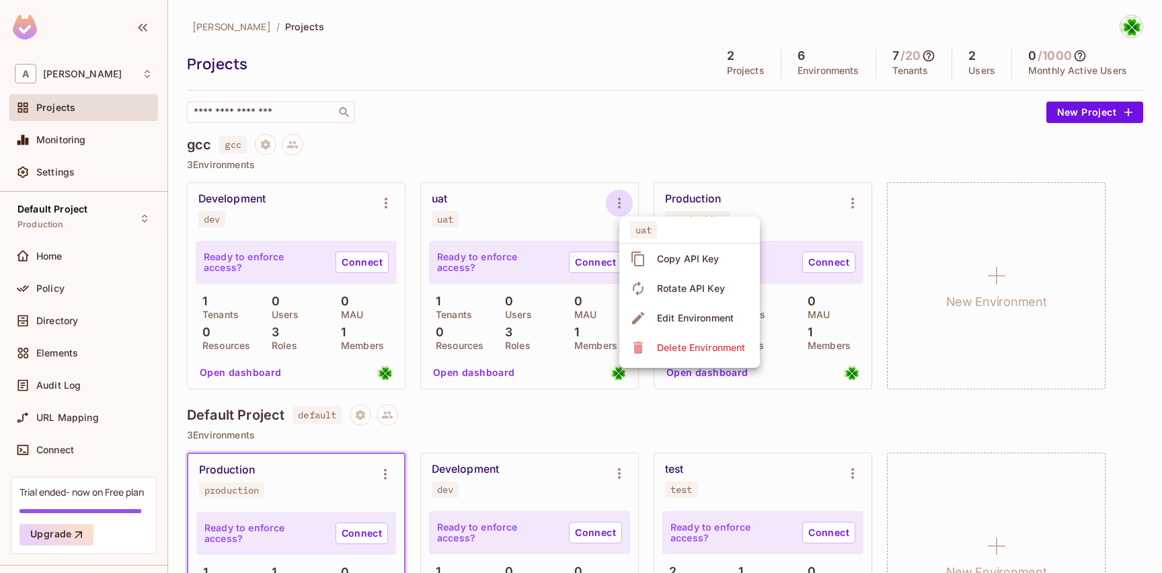
click at [475, 230] on div at bounding box center [581, 286] width 1162 height 573
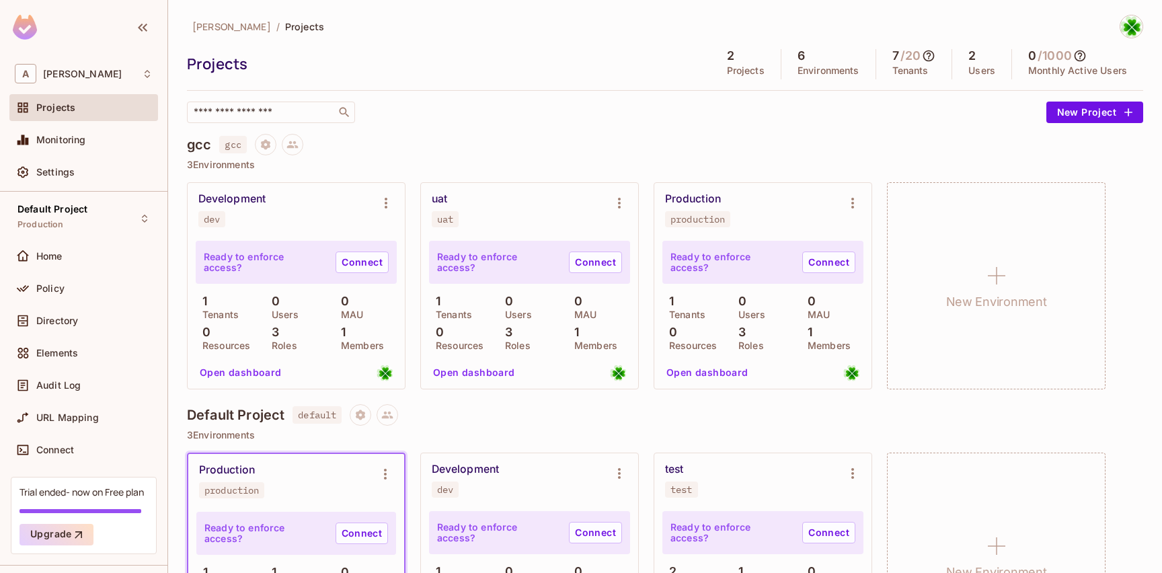
click at [697, 199] on div "Production" at bounding box center [693, 198] width 56 height 13
click at [258, 114] on input "text" at bounding box center [261, 112] width 141 height 13
click at [730, 77] on div "2 Projects" at bounding box center [746, 64] width 71 height 30
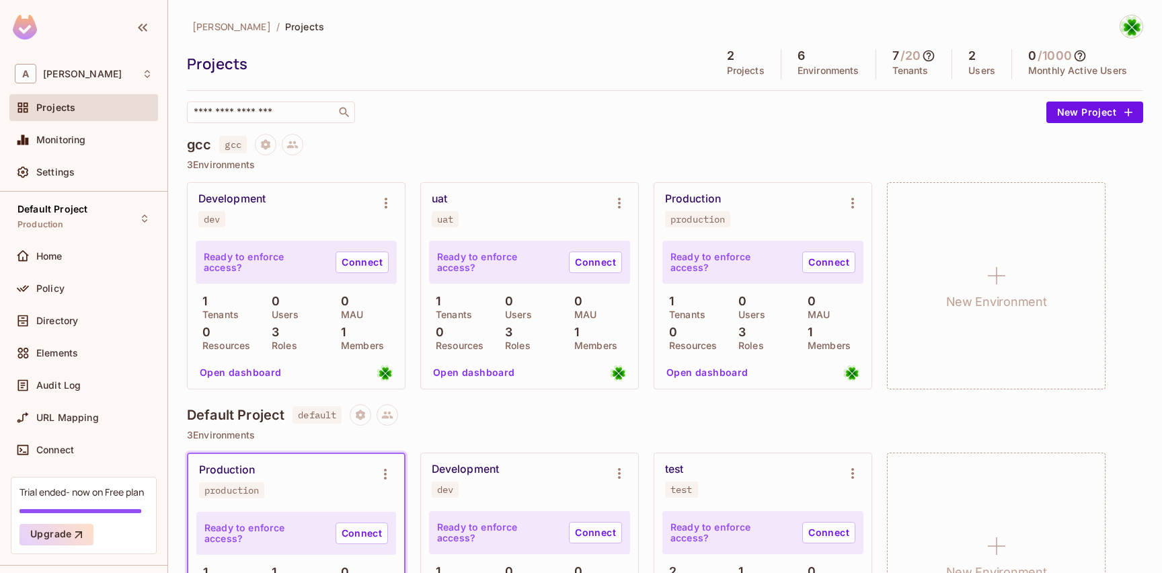
click at [798, 78] on div "6 Environments" at bounding box center [828, 64] width 95 height 30
click at [808, 83] on div "andy / Projects Projects 2 Projects 6 Environments 7 / 20 Tenants 2 Users 0 / 1…" at bounding box center [665, 69] width 956 height 108
click at [899, 77] on div "7 / 20 Tenants" at bounding box center [914, 64] width 77 height 30
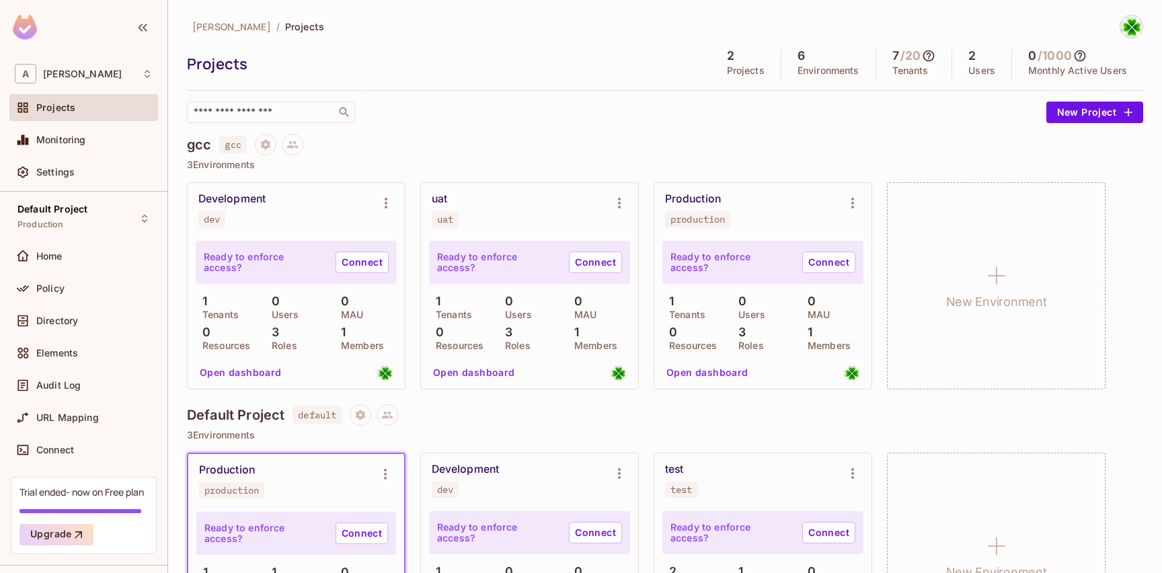
click at [976, 70] on p "Users" at bounding box center [981, 70] width 27 height 11
click at [501, 376] on button "Open dashboard" at bounding box center [474, 373] width 93 height 22
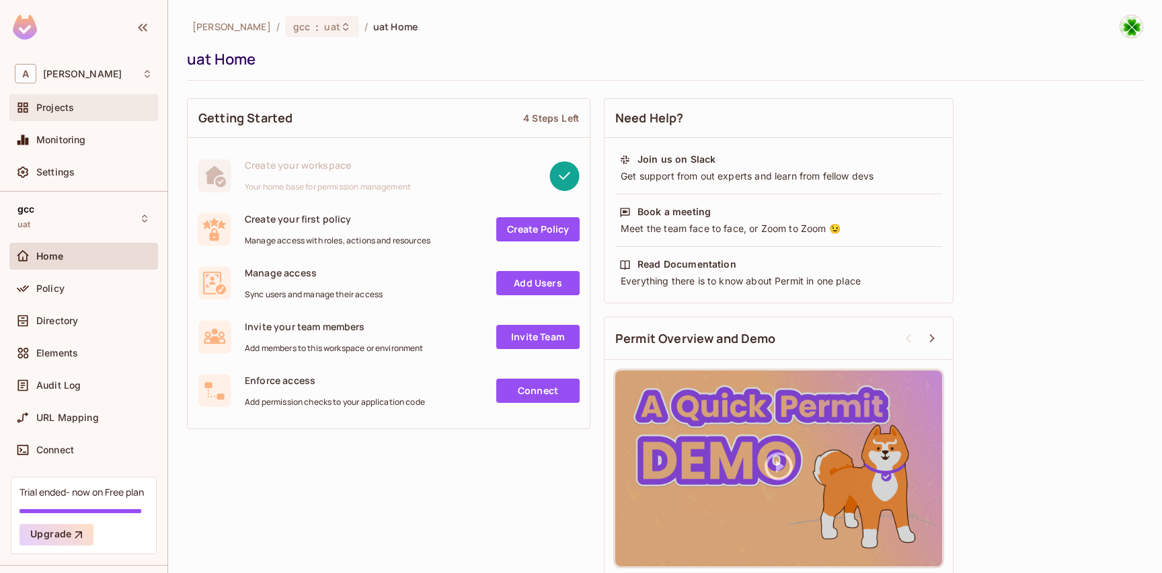
click at [89, 118] on div "Projects" at bounding box center [83, 107] width 149 height 27
